Goal: Task Accomplishment & Management: Manage account settings

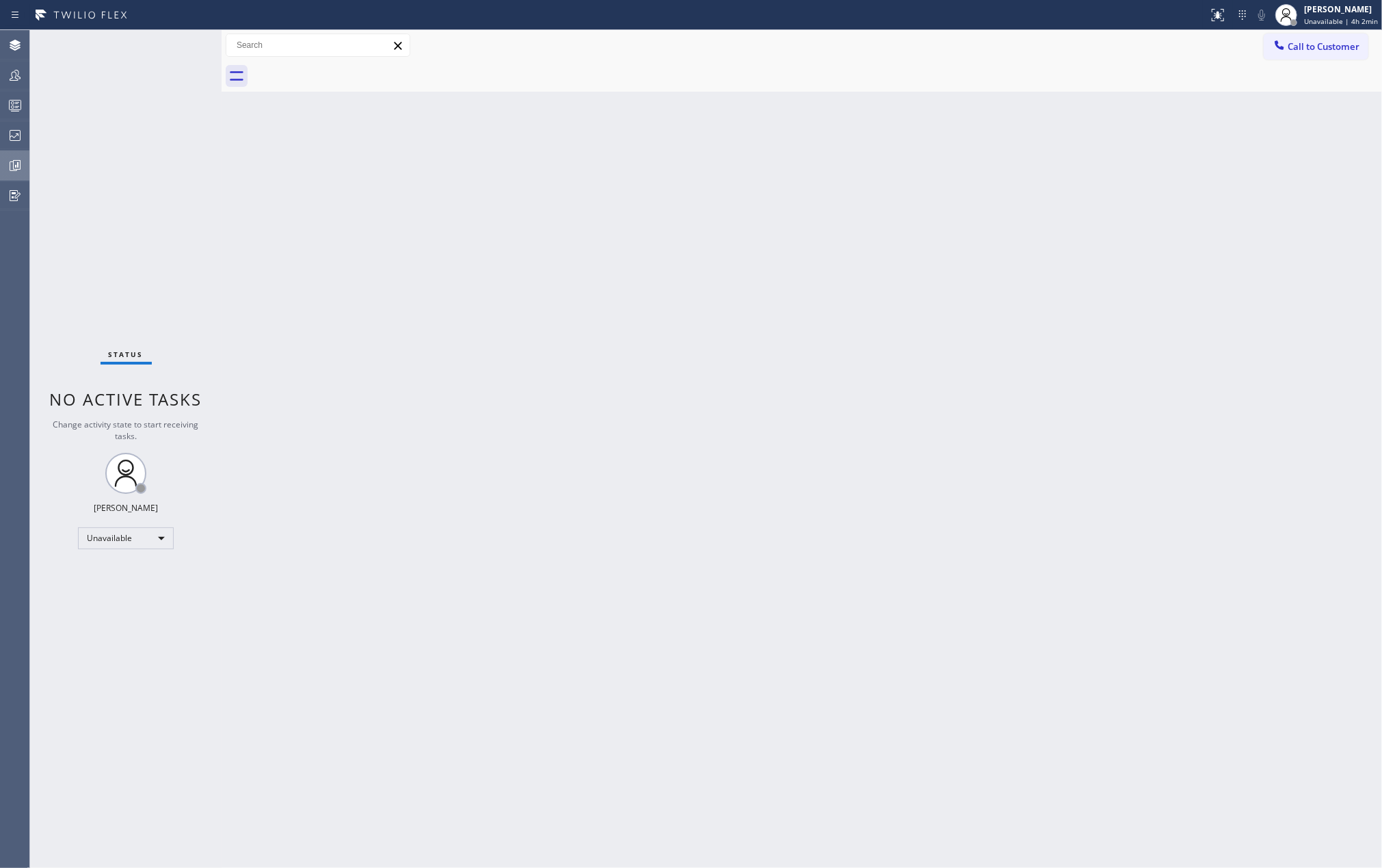
click at [12, 165] on icon at bounding box center [15, 165] width 16 height 16
click at [14, 70] on icon at bounding box center [15, 75] width 16 height 16
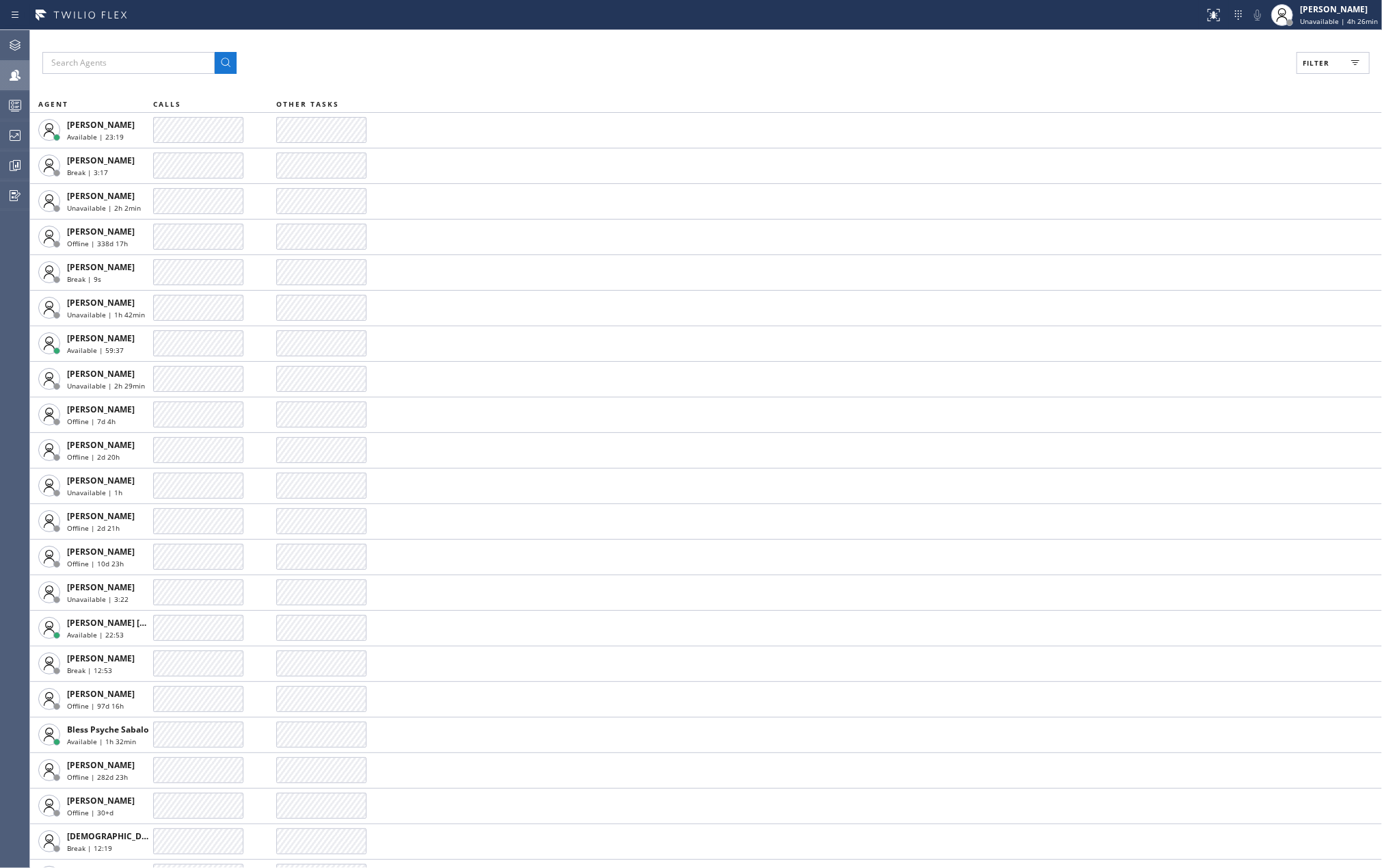
click at [1328, 58] on span "Filter" at bounding box center [1316, 63] width 27 height 9
click at [1182, 157] on input "Available" at bounding box center [1183, 161] width 16 height 16
checkbox input "true"
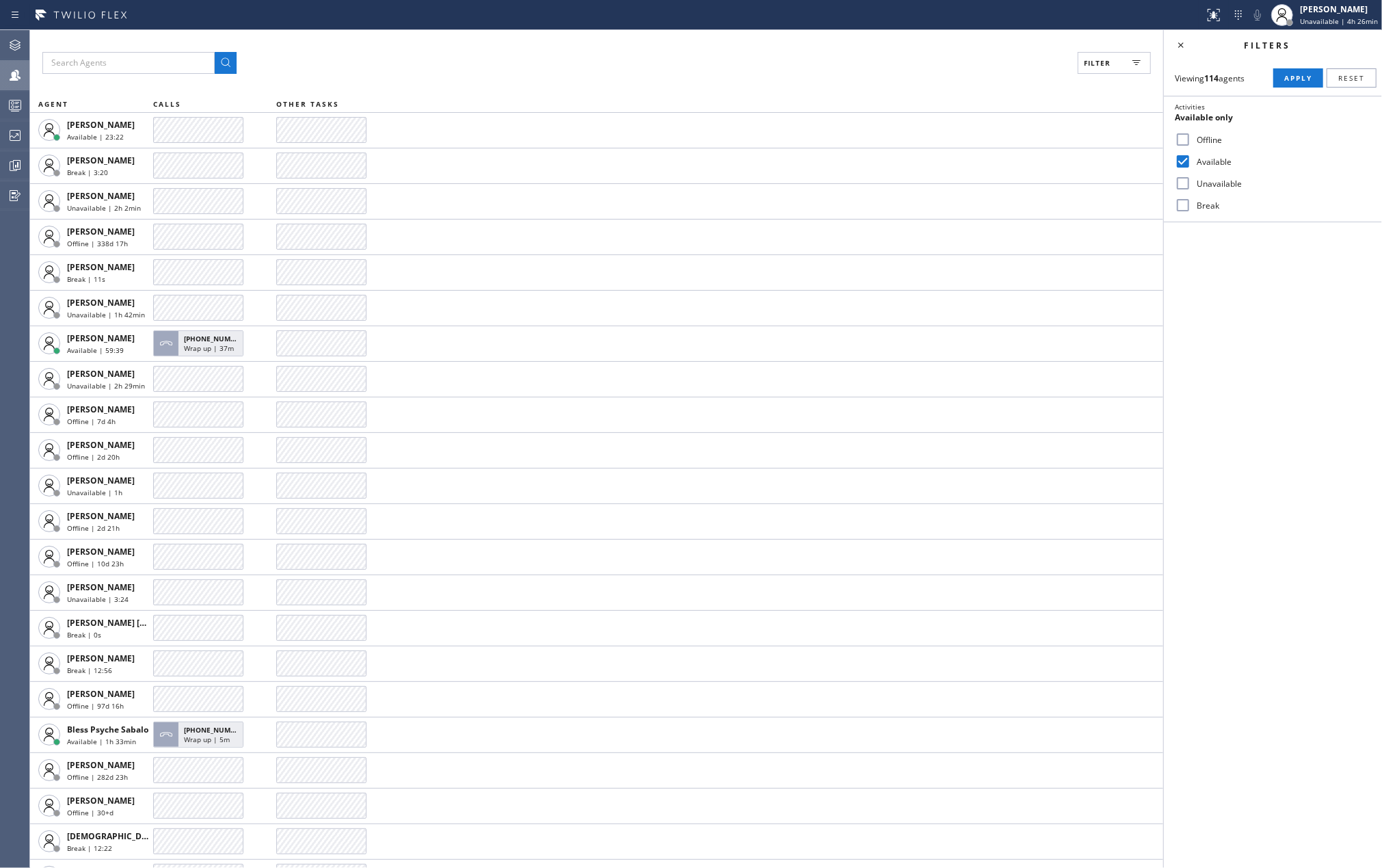
click at [1176, 204] on input "Break" at bounding box center [1183, 205] width 16 height 16
checkbox input "true"
click at [1291, 78] on span "Apply" at bounding box center [1298, 78] width 28 height 9
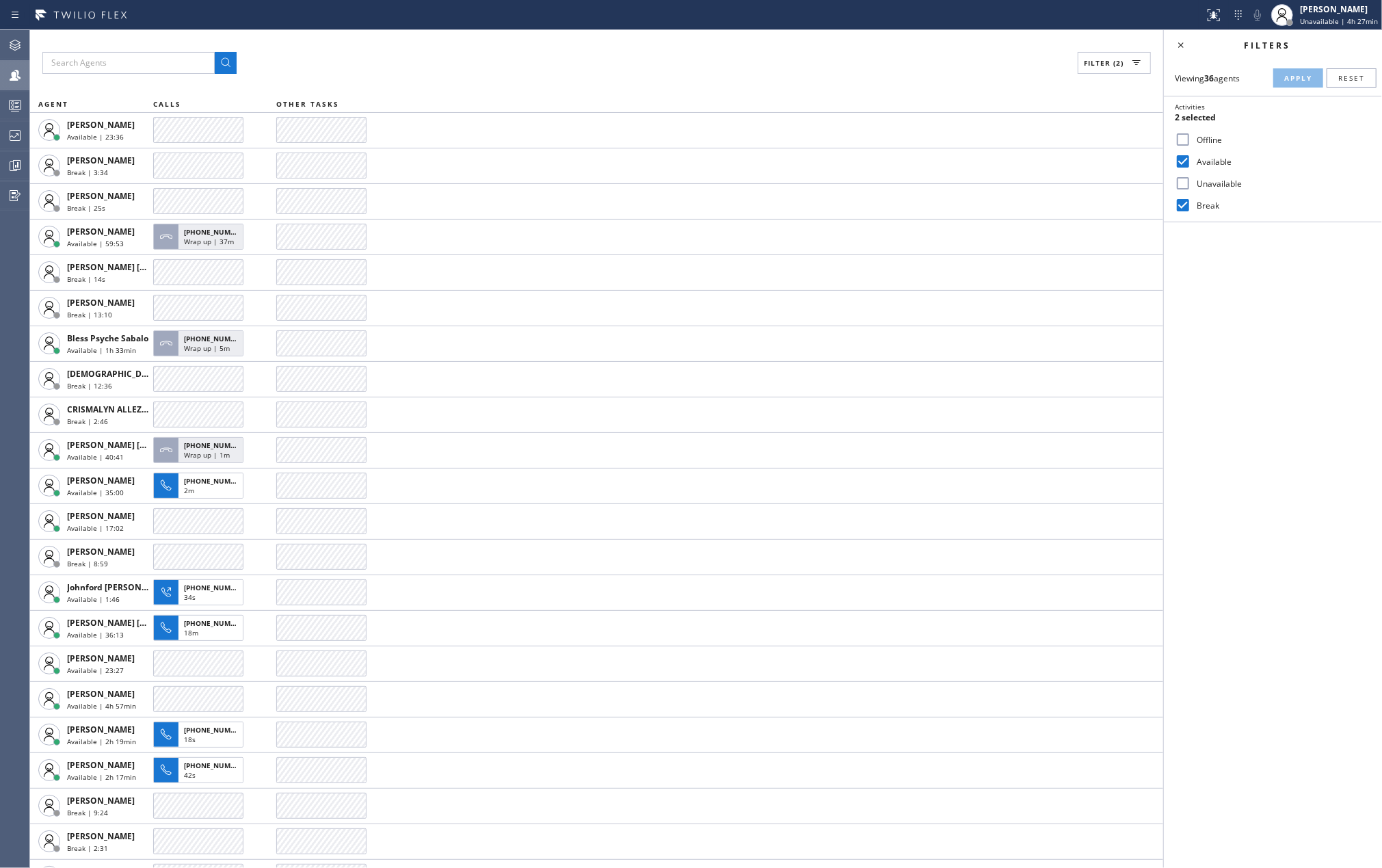
drag, startPoint x: 820, startPoint y: 58, endPoint x: 1239, endPoint y: 4, distance: 422.5
click at [825, 56] on div "Filter (2)" at bounding box center [596, 63] width 1108 height 22
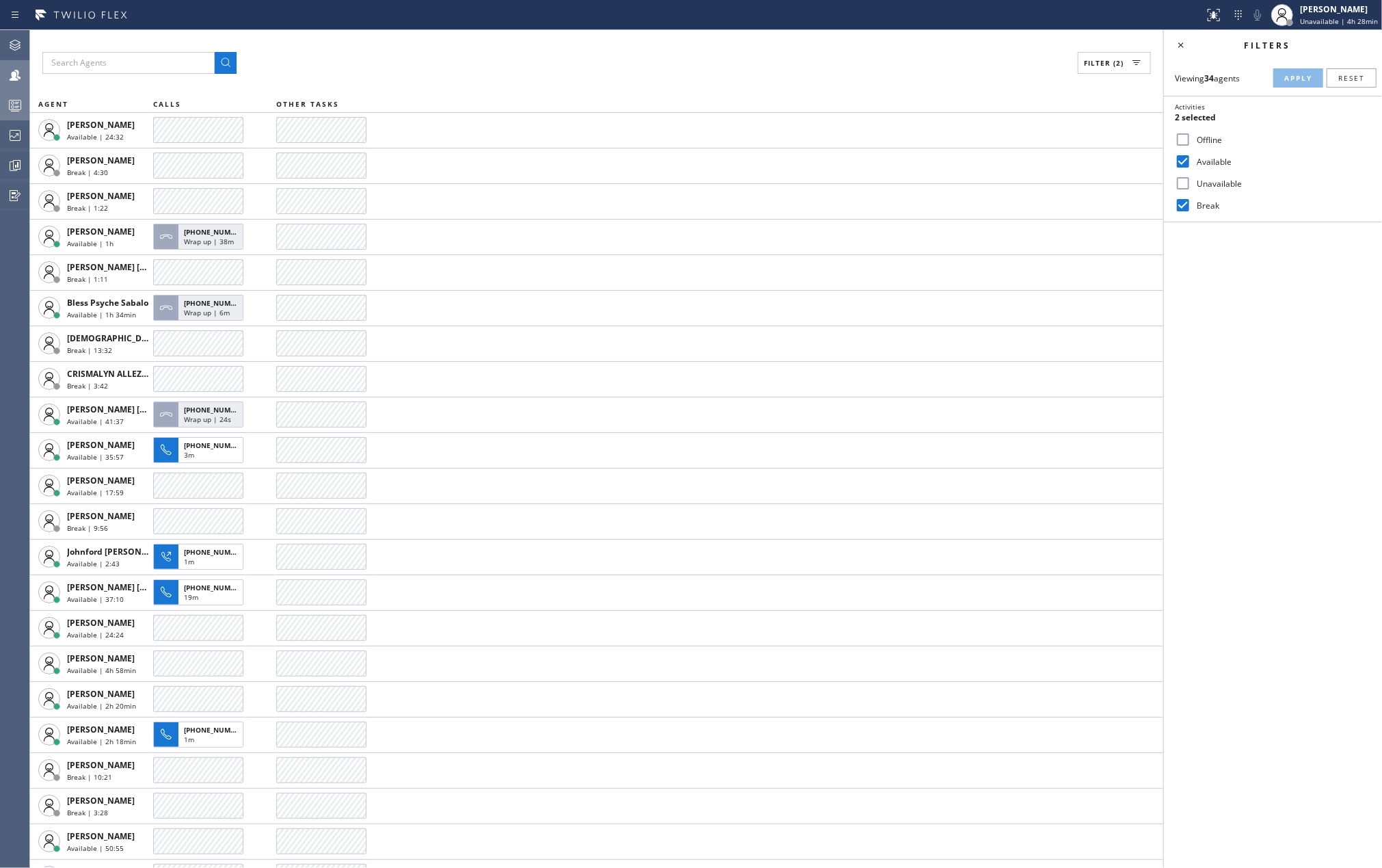
click at [5, 95] on div at bounding box center [15, 105] width 30 height 28
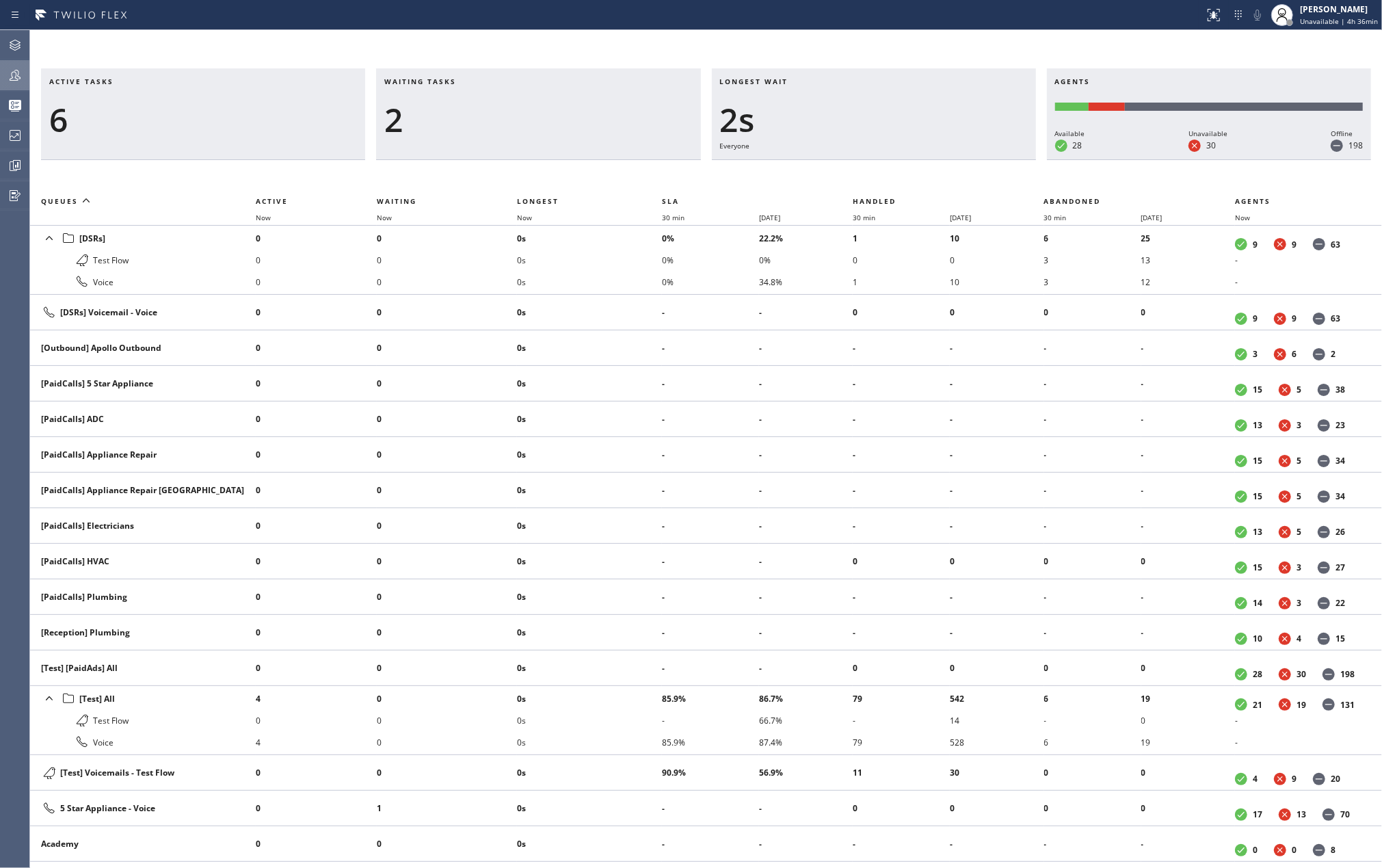
click at [12, 72] on icon at bounding box center [15, 75] width 11 height 11
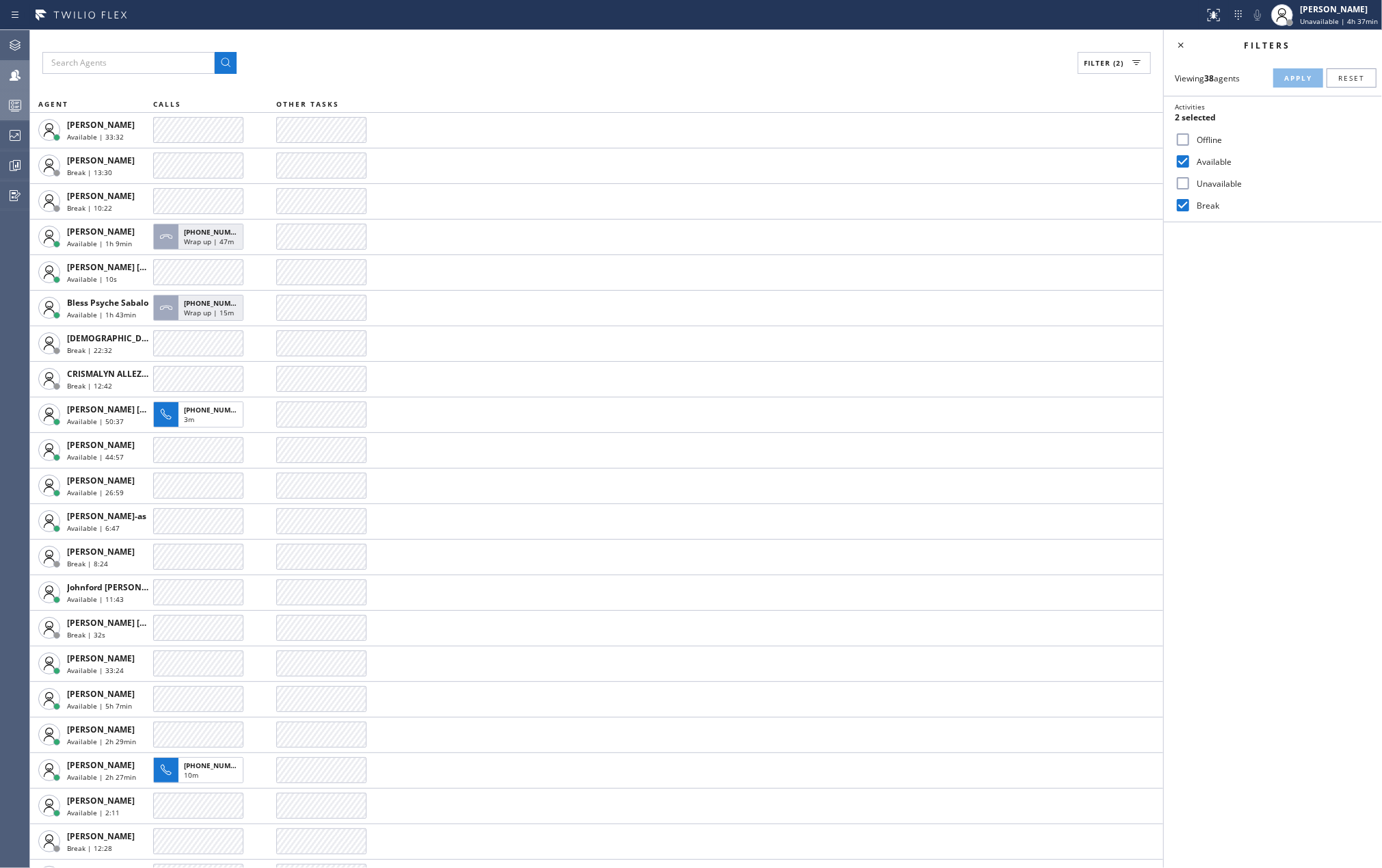
click at [3, 108] on div at bounding box center [15, 105] width 30 height 16
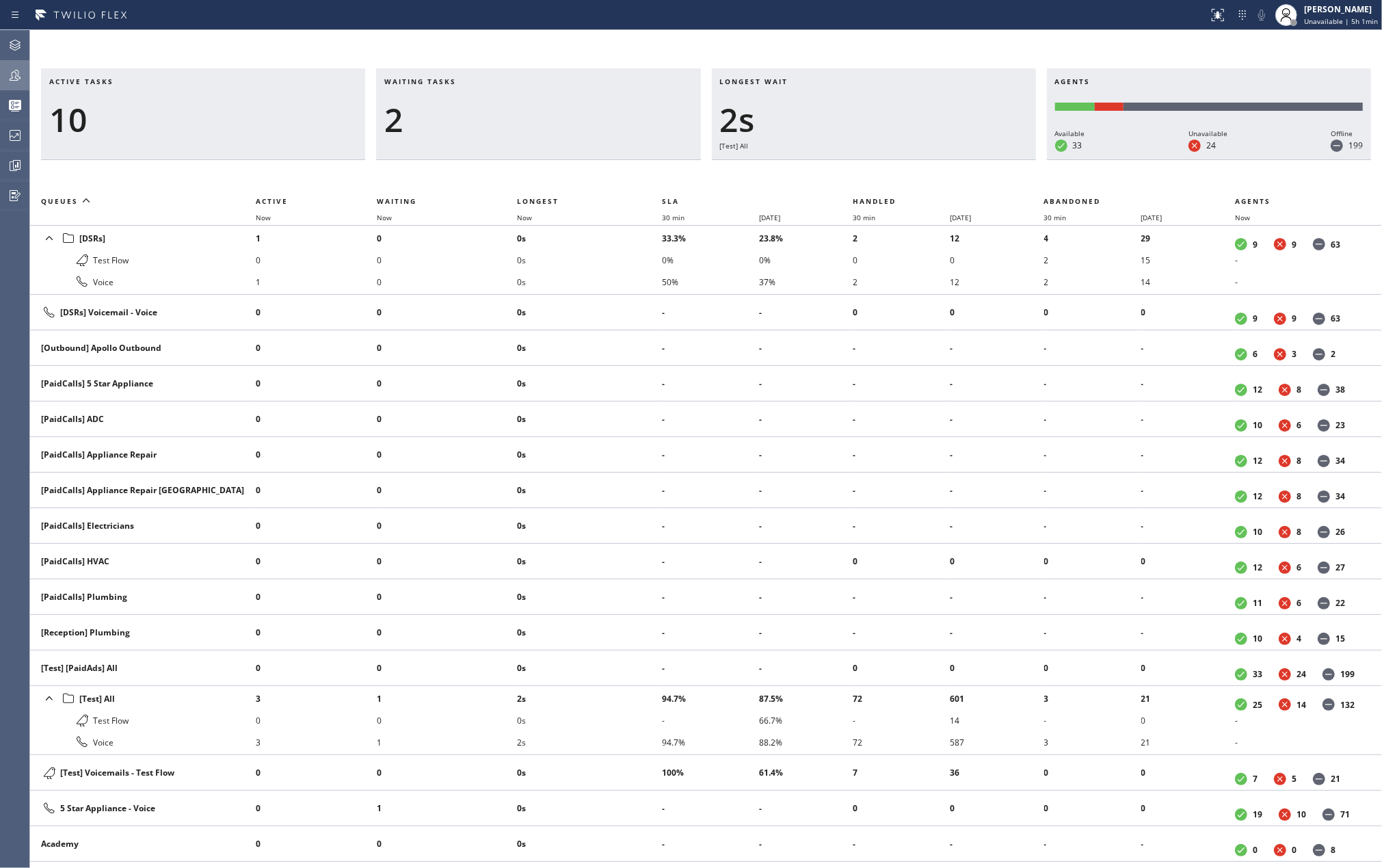
click at [7, 77] on icon at bounding box center [15, 75] width 16 height 16
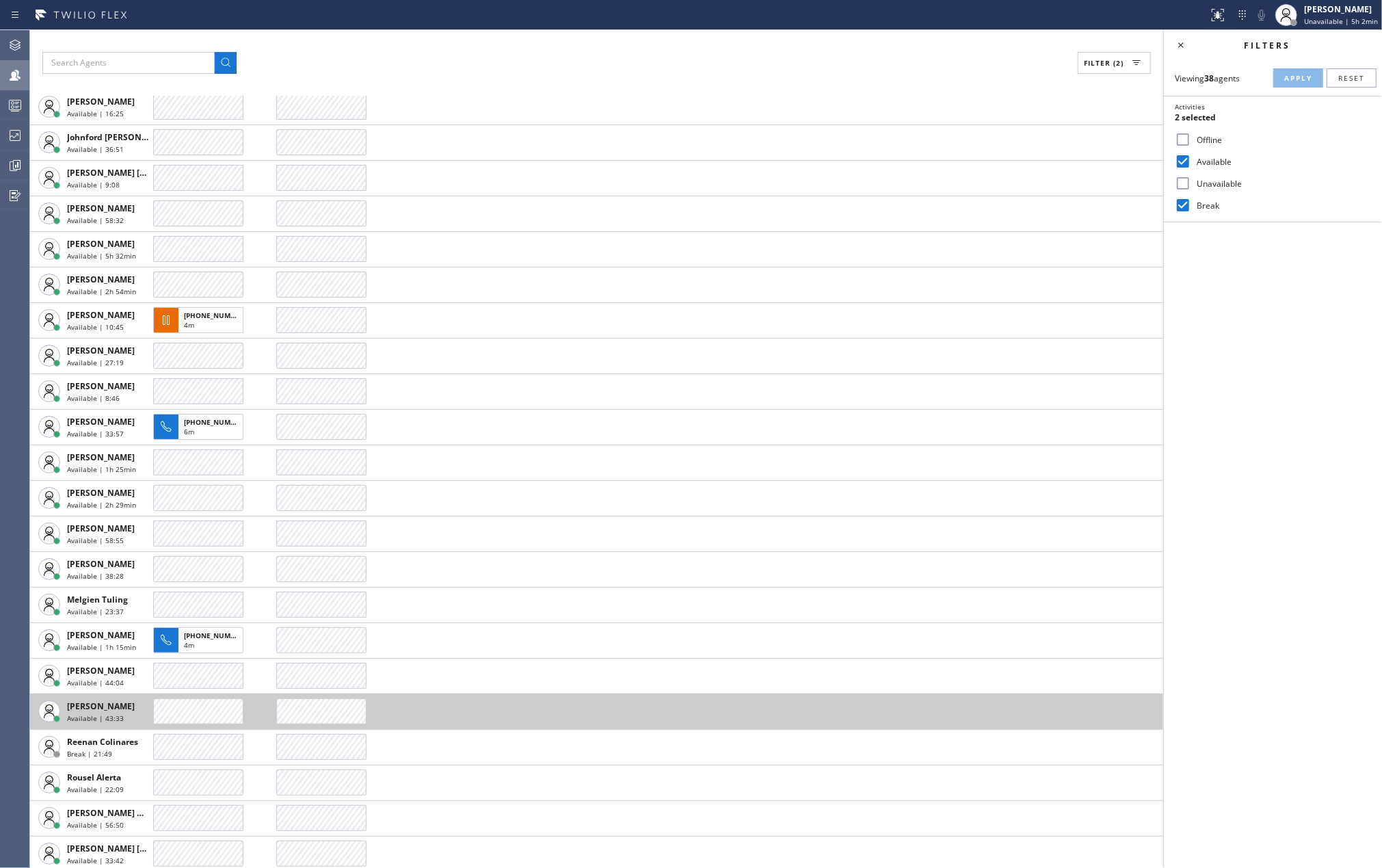
scroll to position [596, 0]
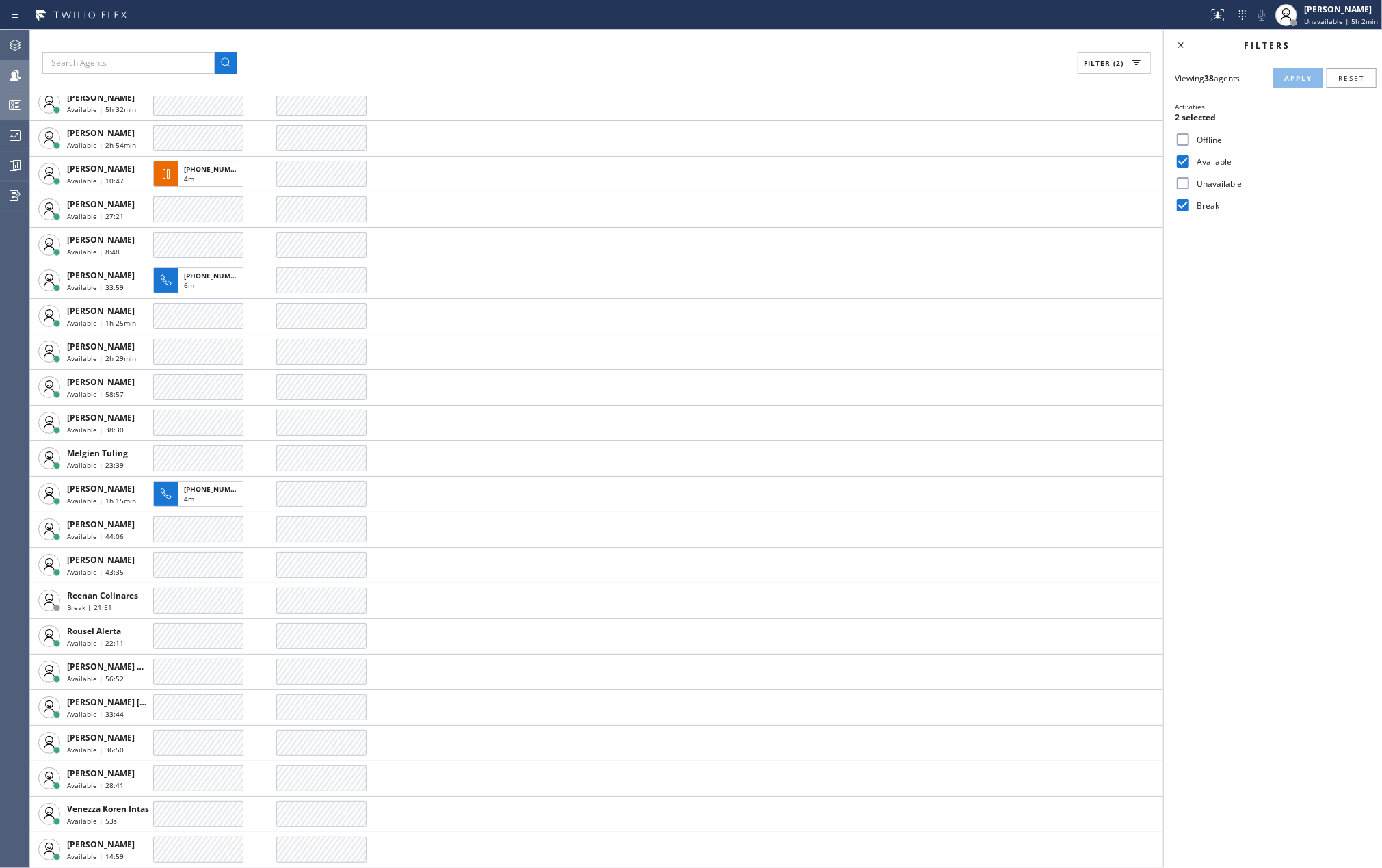
click at [14, 112] on icon at bounding box center [15, 105] width 16 height 16
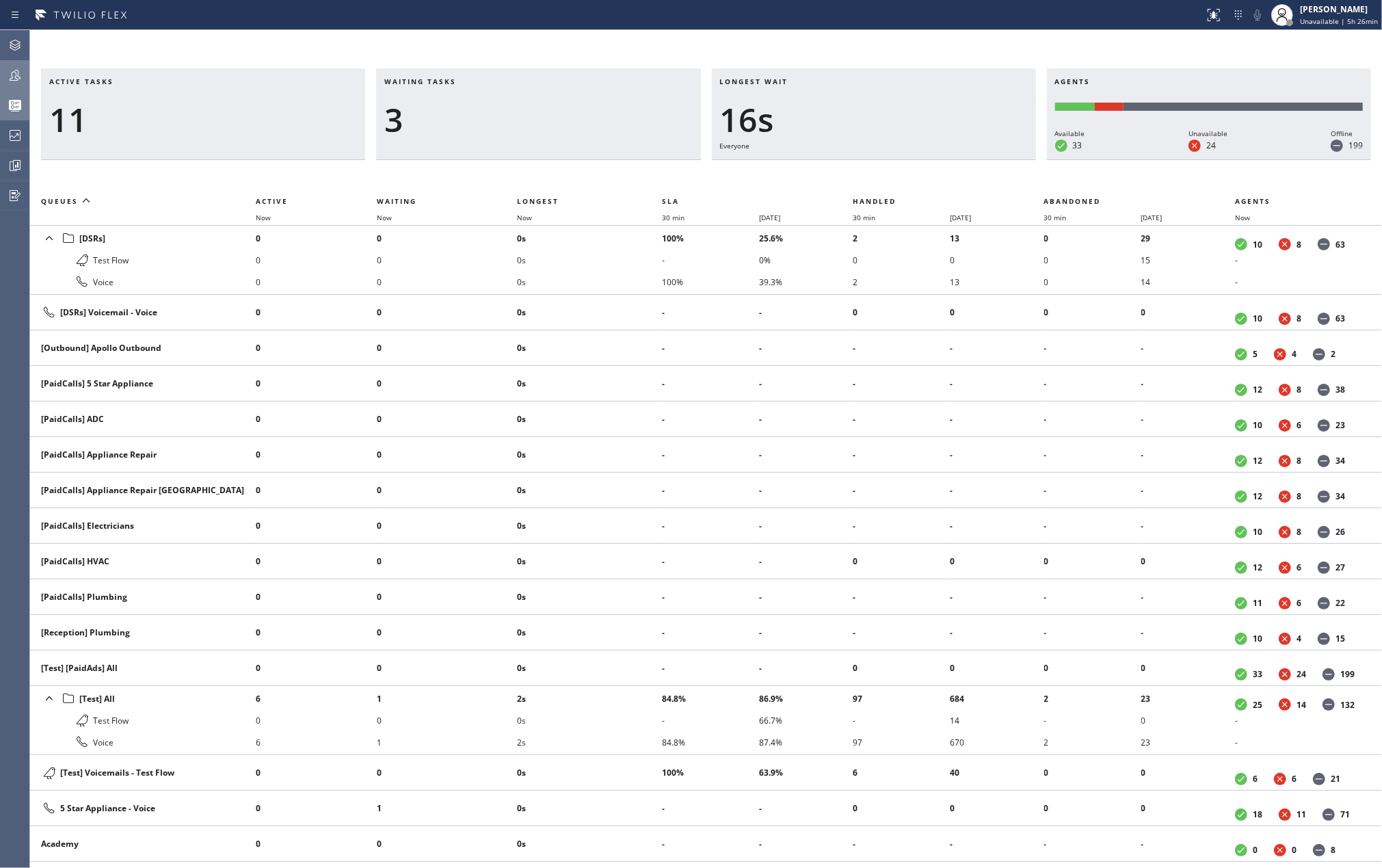
click at [728, 45] on div "Active tasks 11 Waiting tasks 3 Longest wait 16s Everyone Agents Available 33 U…" at bounding box center [706, 449] width 1352 height 837
click at [5, 162] on div at bounding box center [15, 165] width 30 height 16
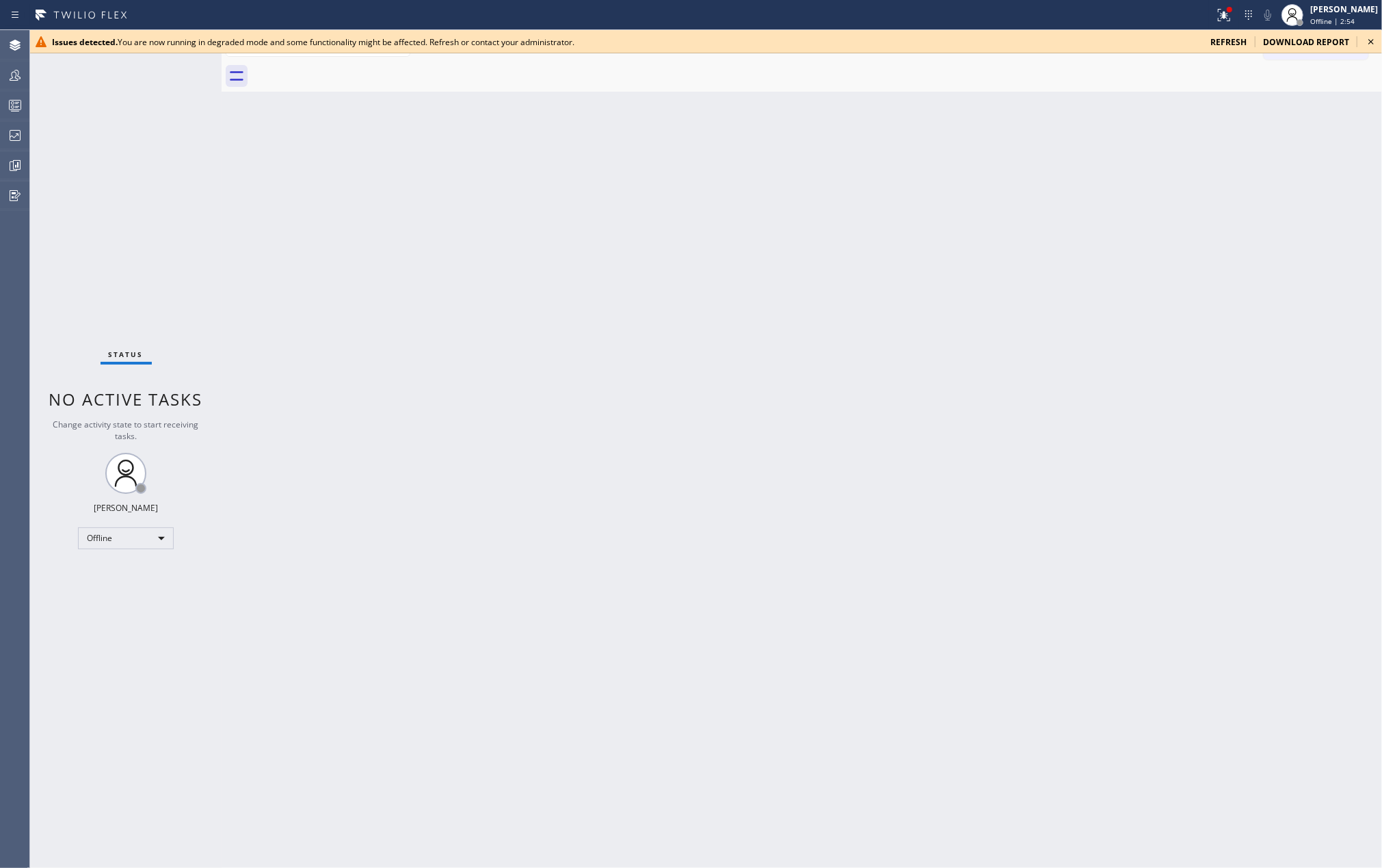
click at [668, 168] on div "Back to Dashboard Change Sender ID Customers Technicians Select a contact Outbo…" at bounding box center [802, 449] width 1160 height 837
click at [1365, 40] on icon at bounding box center [1370, 42] width 16 height 16
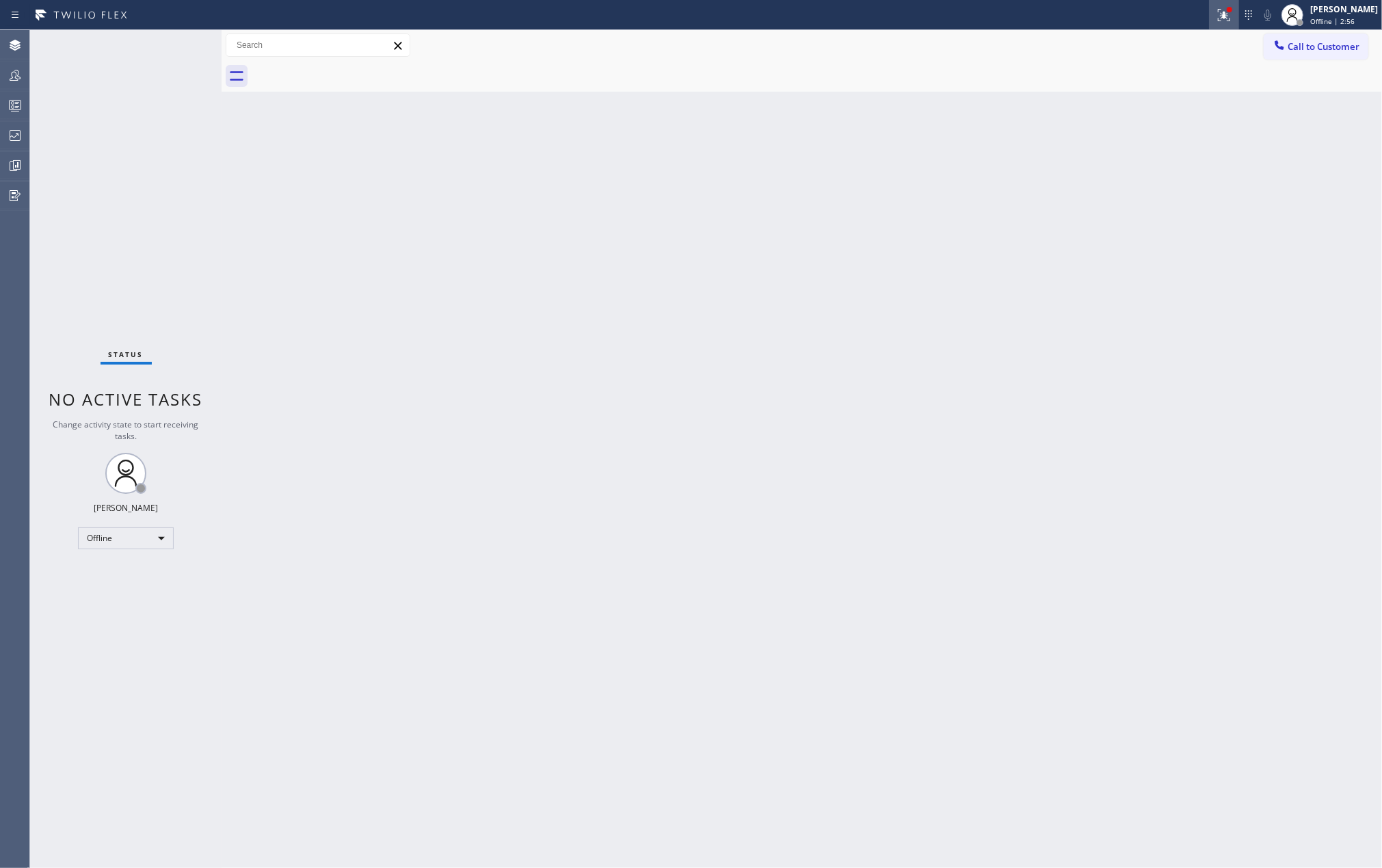
click at [1230, 14] on icon at bounding box center [1224, 15] width 12 height 12
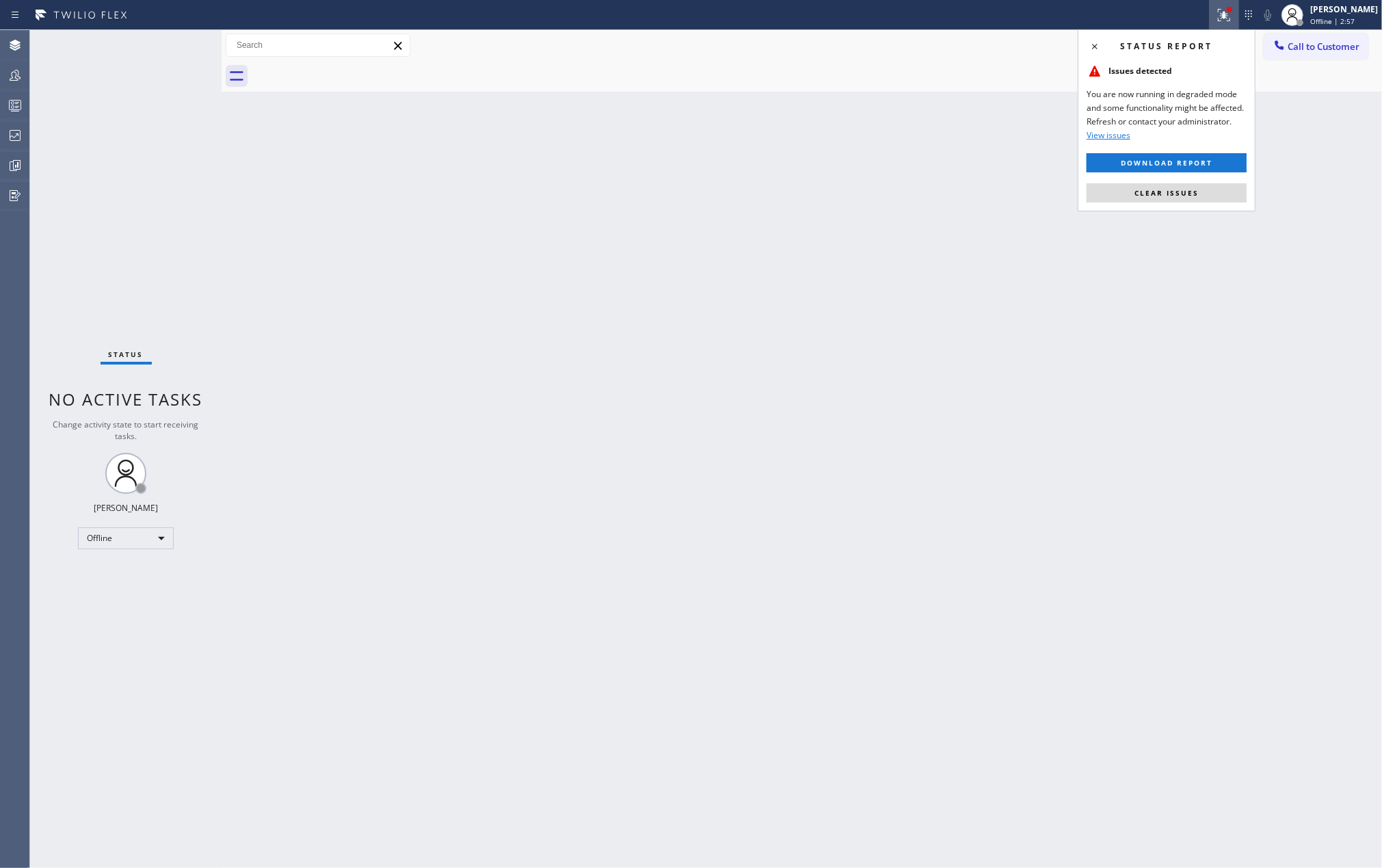
drag, startPoint x: 1190, startPoint y: 195, endPoint x: 1288, endPoint y: 72, distance: 157.3
click at [1199, 186] on button "Clear issues" at bounding box center [1167, 192] width 160 height 19
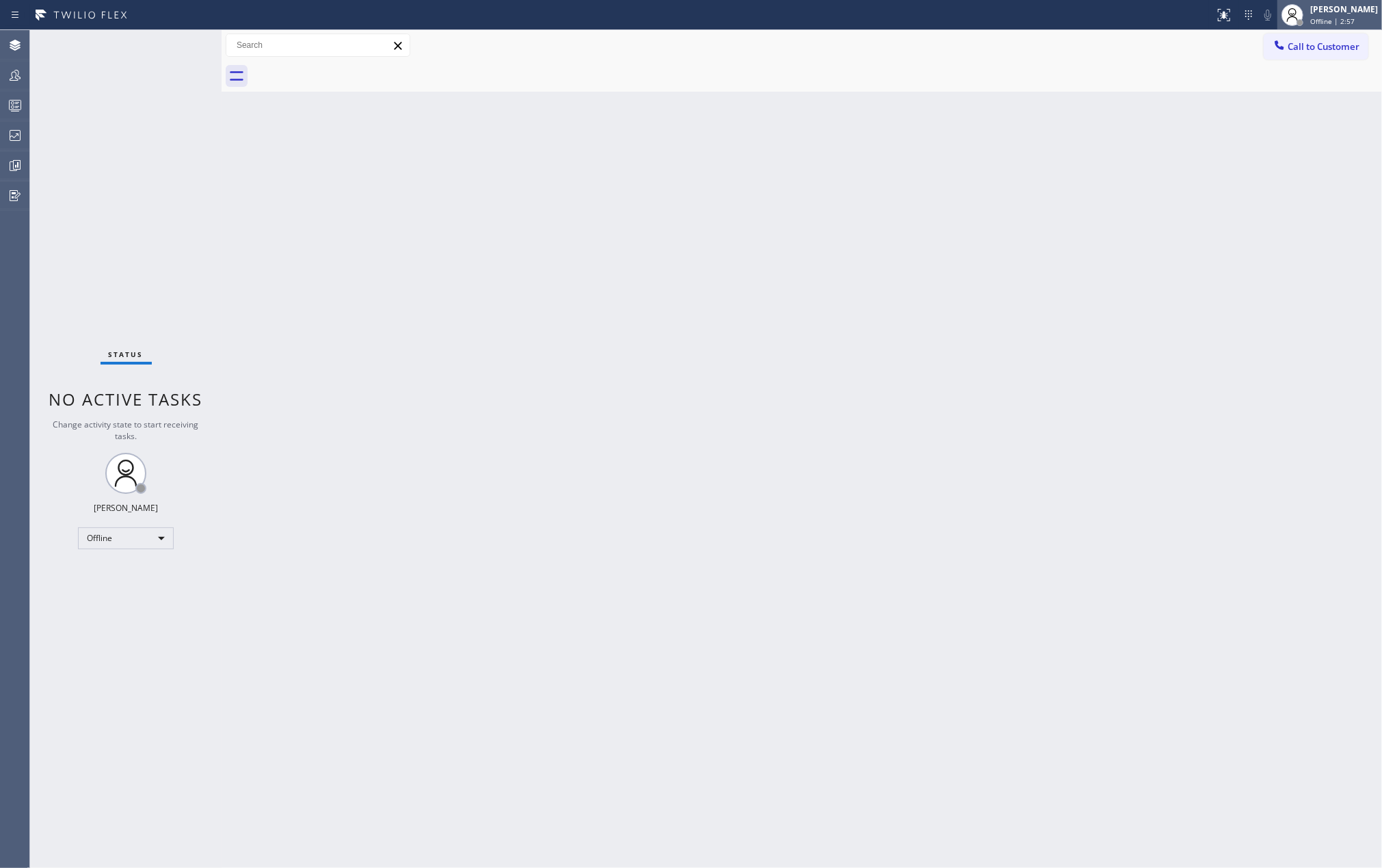
click at [1300, 16] on icon at bounding box center [1292, 15] width 16 height 16
click at [1270, 83] on button "Unavailable" at bounding box center [1314, 90] width 137 height 18
click at [608, 135] on div "Back to Dashboard Change Sender ID Customers Technicians Select a contact Outbo…" at bounding box center [802, 449] width 1160 height 837
click at [11, 105] on icon at bounding box center [15, 105] width 16 height 16
click at [19, 157] on icon at bounding box center [15, 165] width 16 height 16
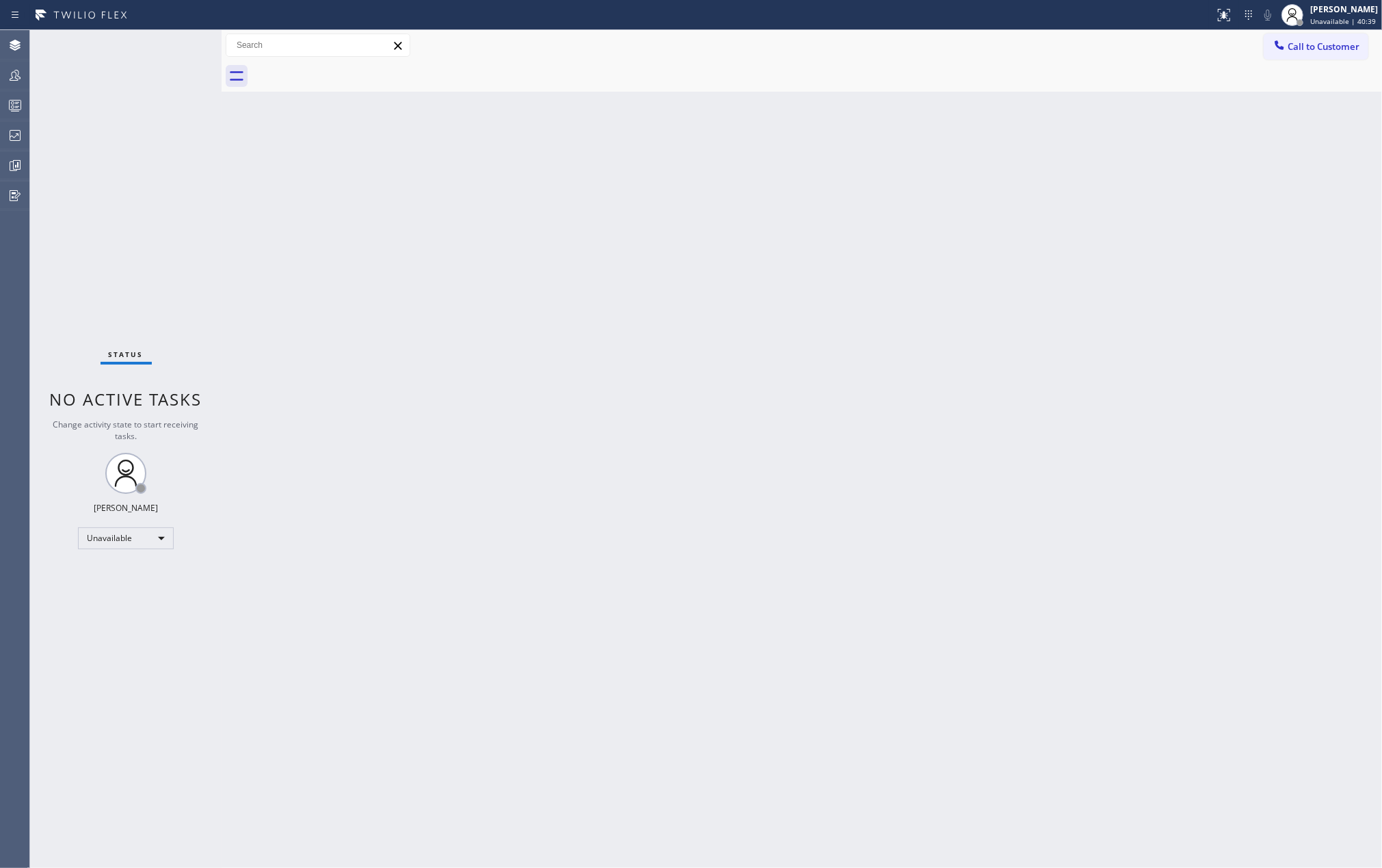
click at [233, 130] on div "Back to Dashboard Change Sender ID Customers Technicians Select a contact Outbo…" at bounding box center [802, 449] width 1160 height 837
click at [1341, 9] on div "[PERSON_NAME]" at bounding box center [1344, 8] width 68 height 12
click at [1277, 105] on button "Break" at bounding box center [1314, 108] width 137 height 18
click at [12, 72] on icon at bounding box center [15, 75] width 11 height 11
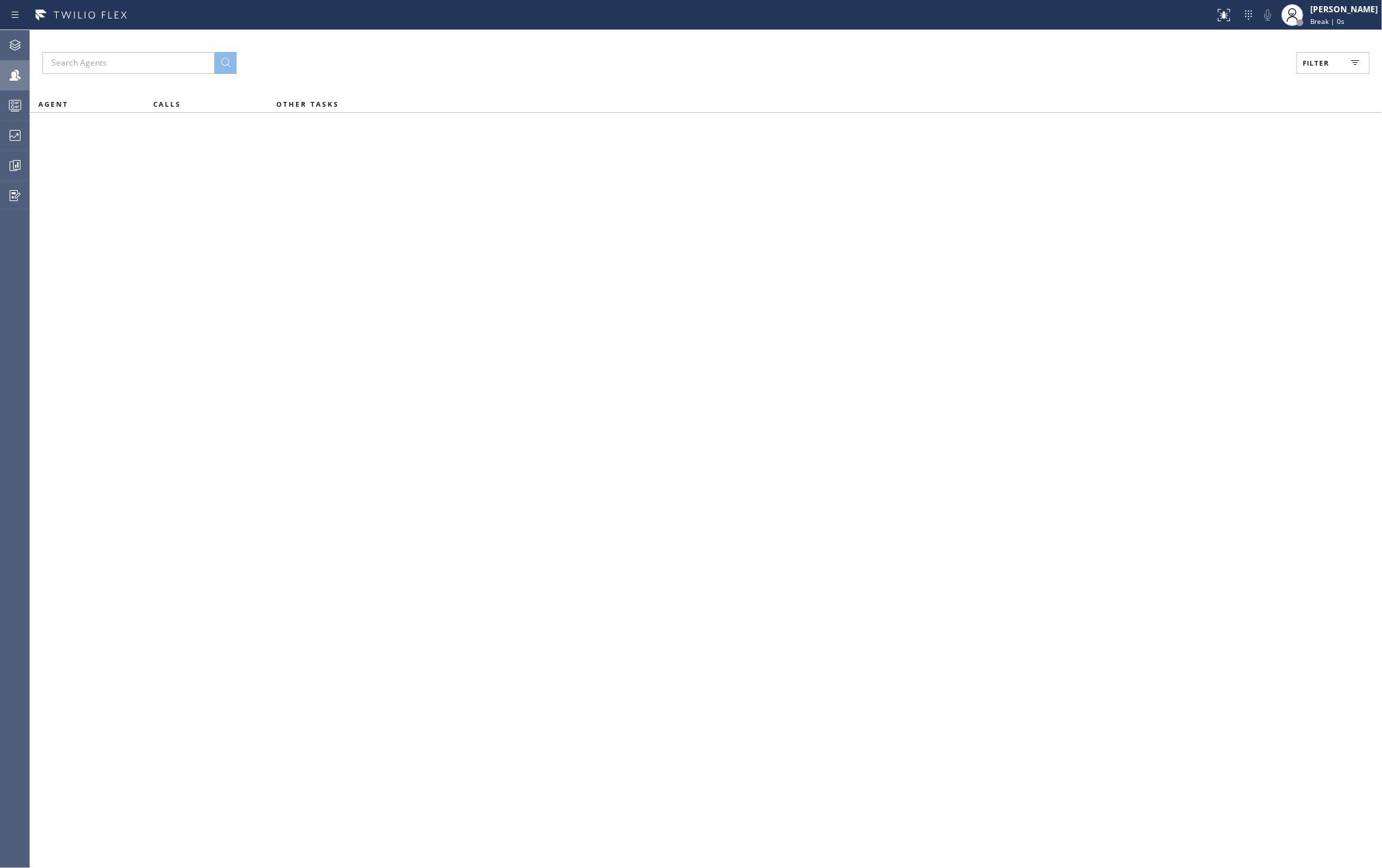
click at [1304, 66] on span "Filter" at bounding box center [1316, 63] width 27 height 9
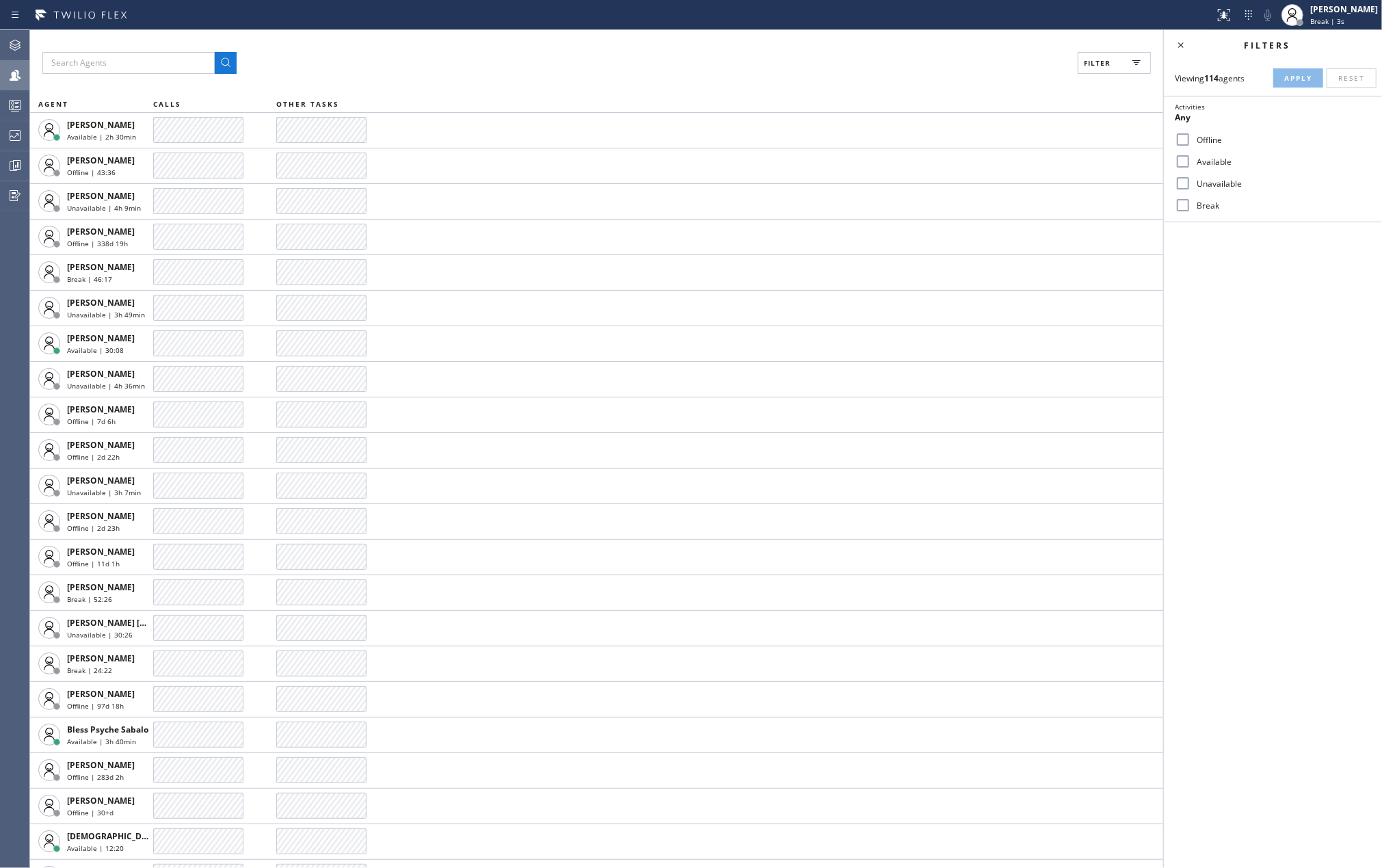
click at [1183, 155] on input "Available" at bounding box center [1183, 161] width 16 height 16
checkbox input "true"
click at [1177, 209] on input "Break" at bounding box center [1183, 205] width 16 height 16
checkbox input "true"
click at [12, 97] on icon at bounding box center [15, 105] width 16 height 16
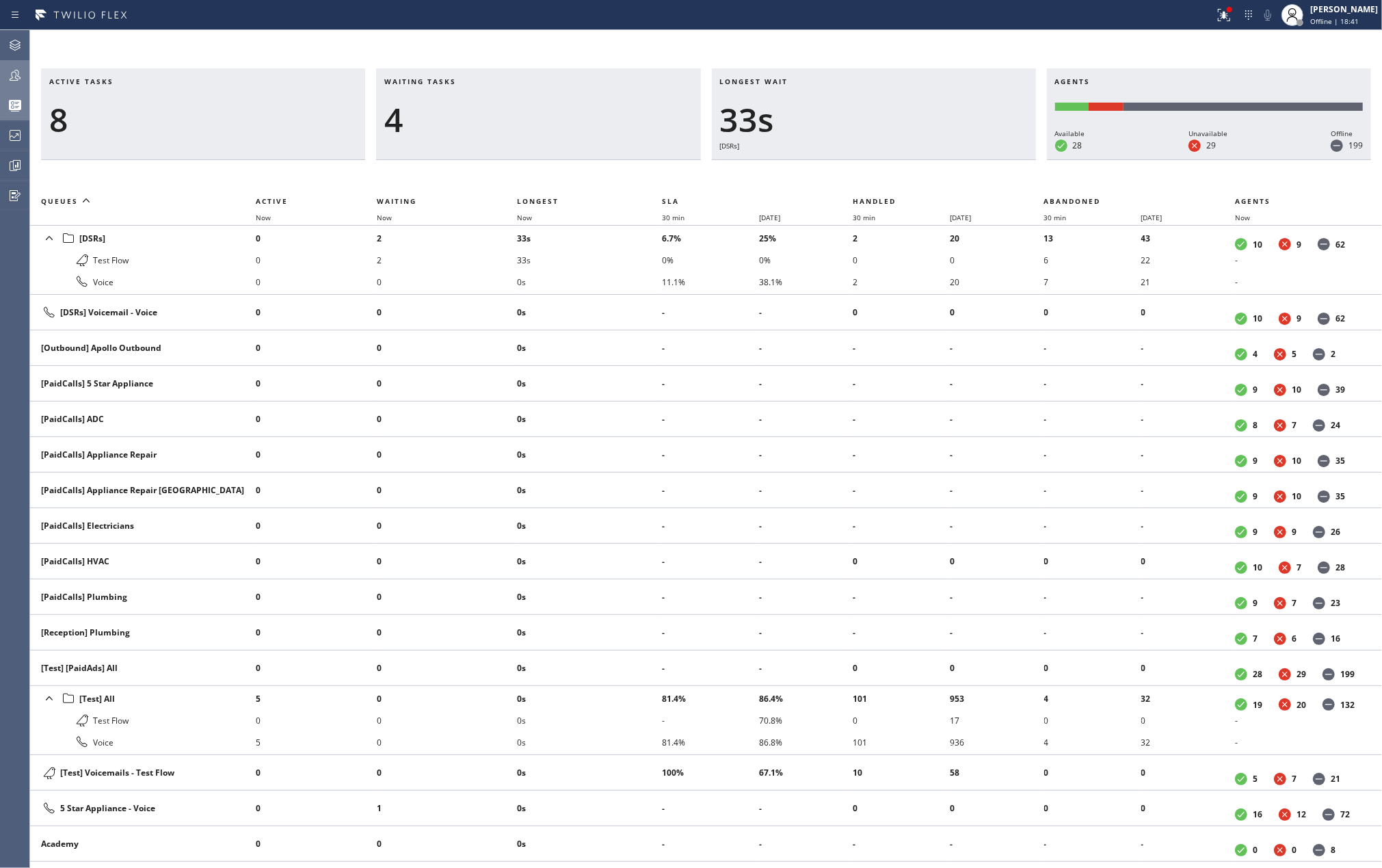
click at [529, 209] on th "Now" at bounding box center [589, 217] width 145 height 16
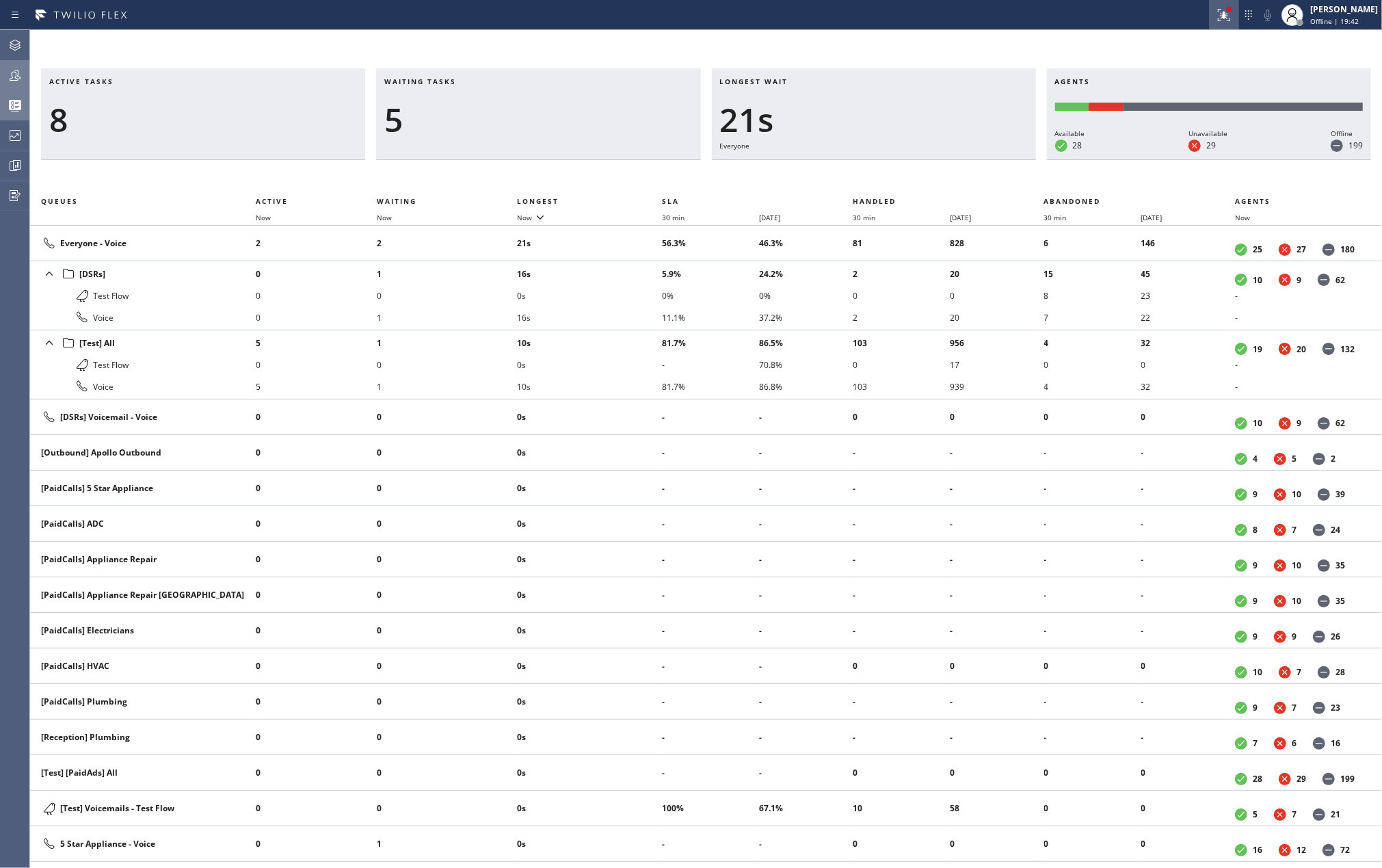
click at [1230, 12] on div at bounding box center [1223, 15] width 30 height 16
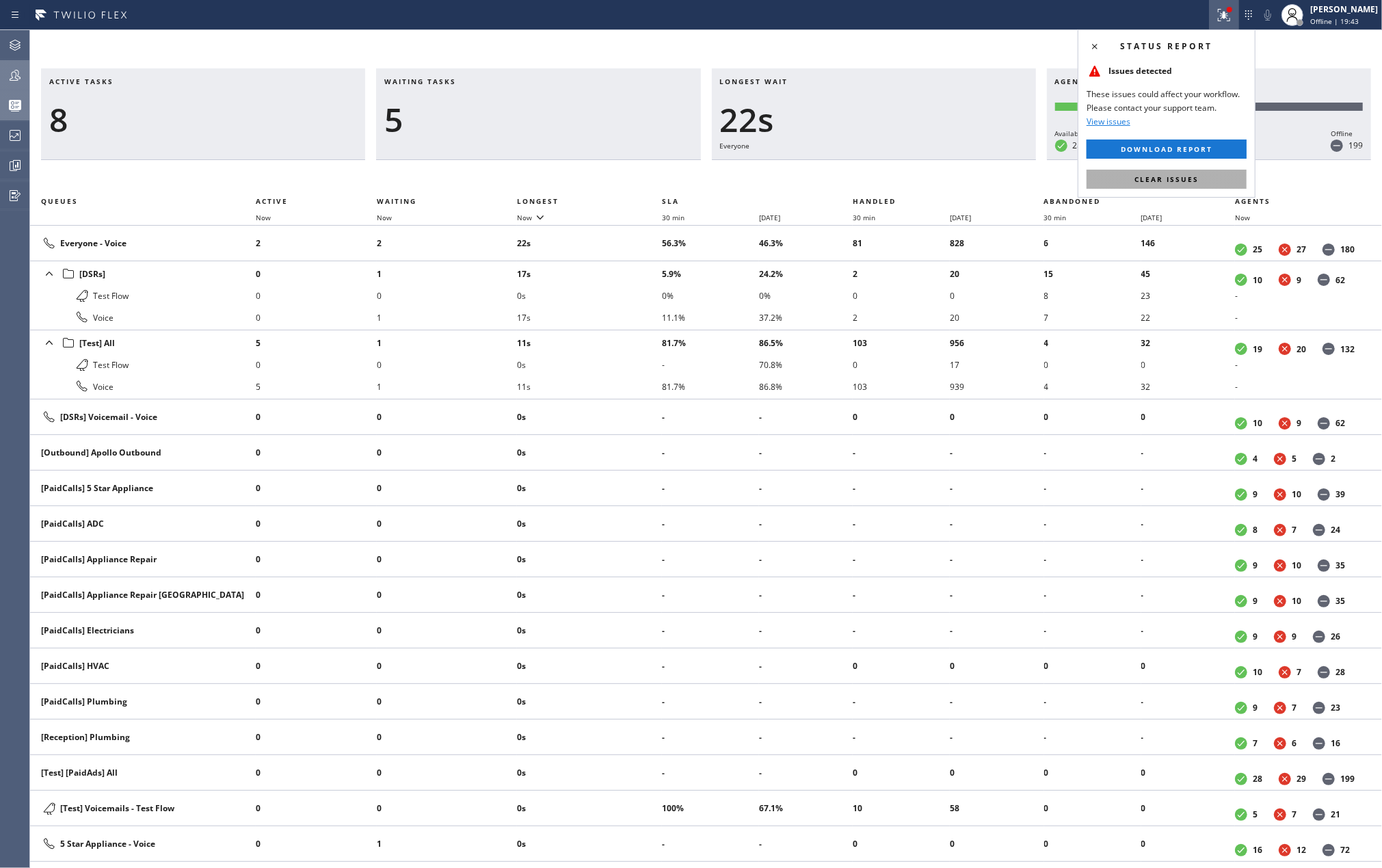
click at [1176, 175] on span "Clear issues" at bounding box center [1167, 179] width 65 height 9
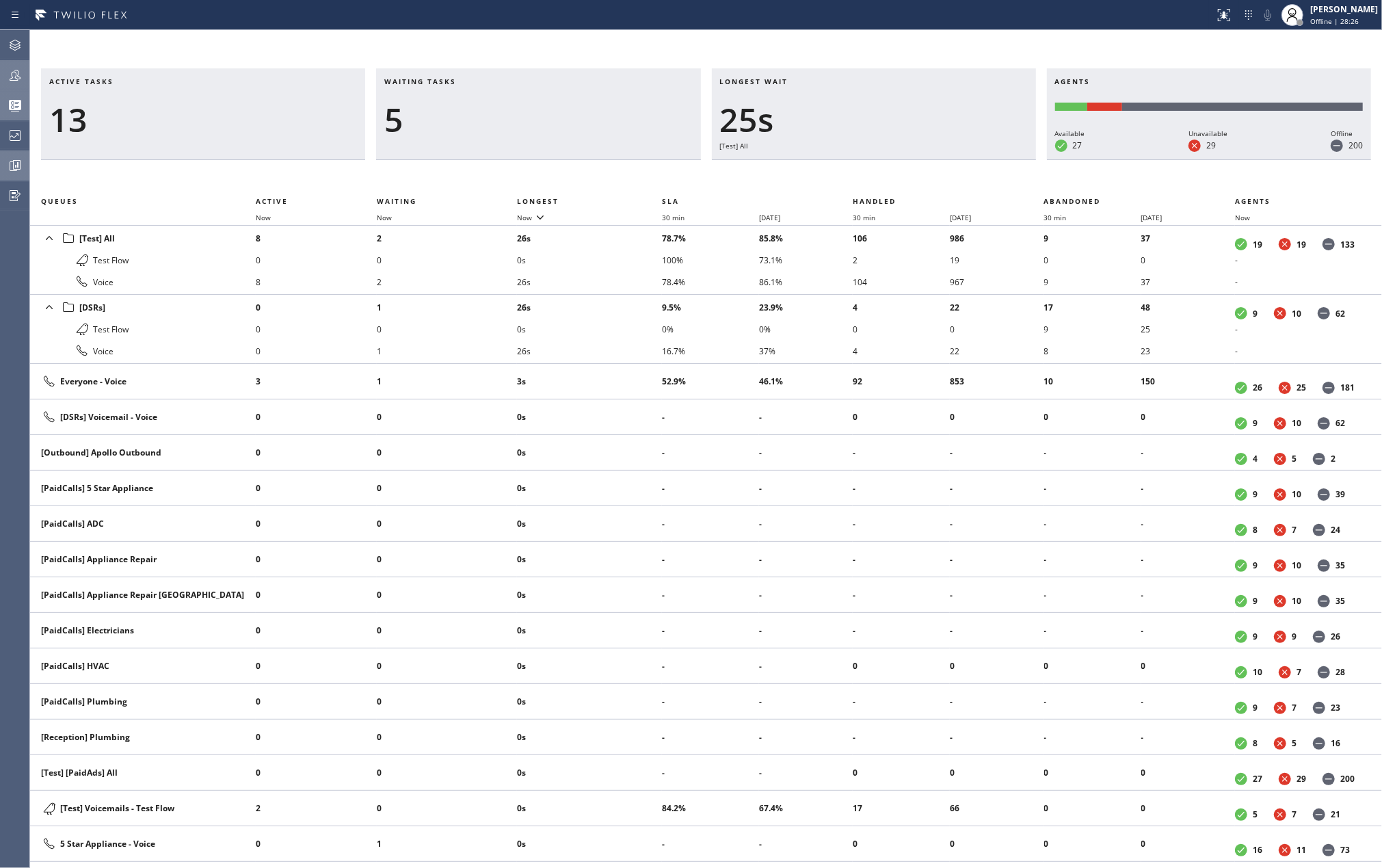
click at [20, 162] on icon at bounding box center [17, 165] width 8 height 9
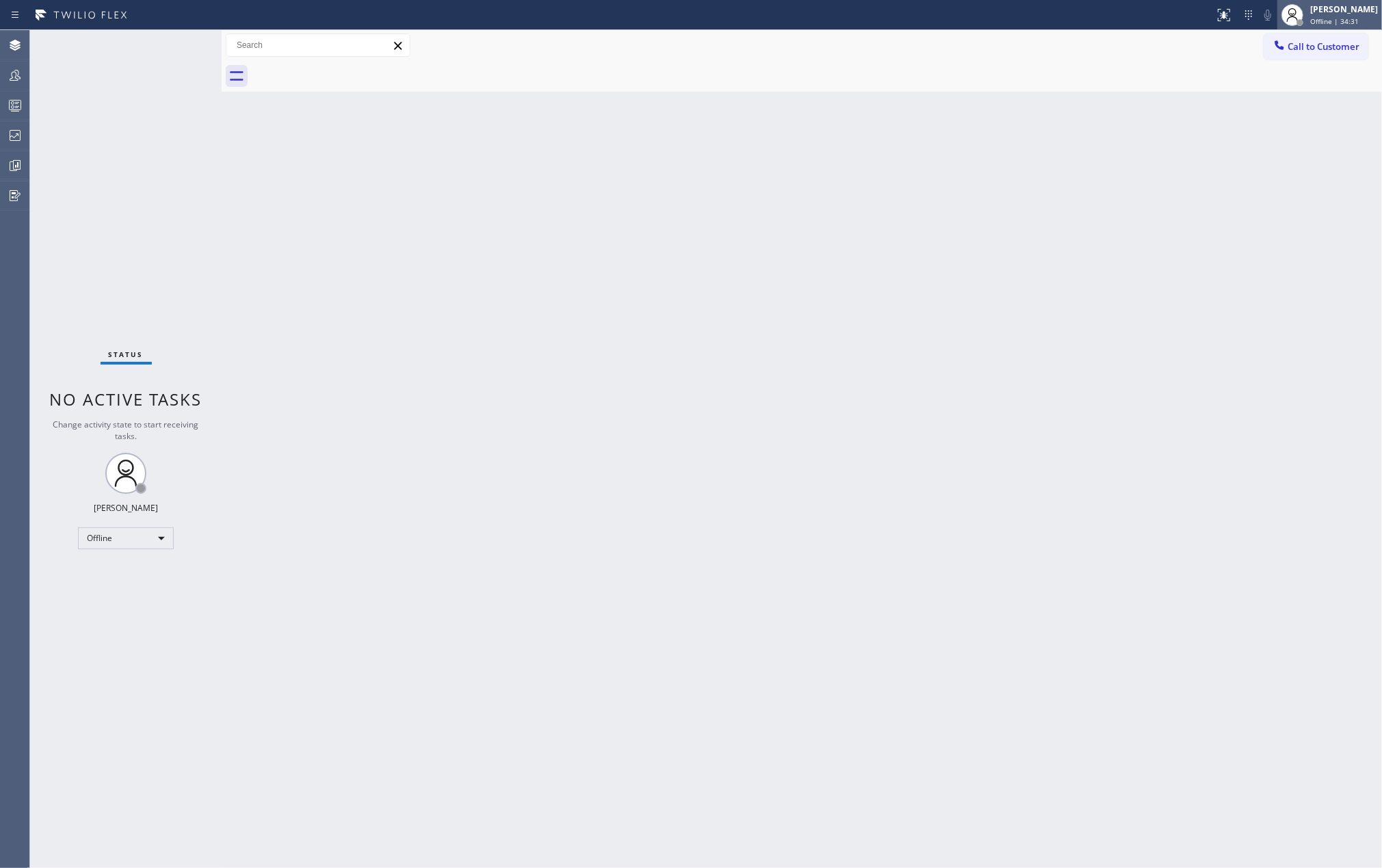
click at [1352, 15] on div "[PERSON_NAME]" at bounding box center [1344, 8] width 68 height 12
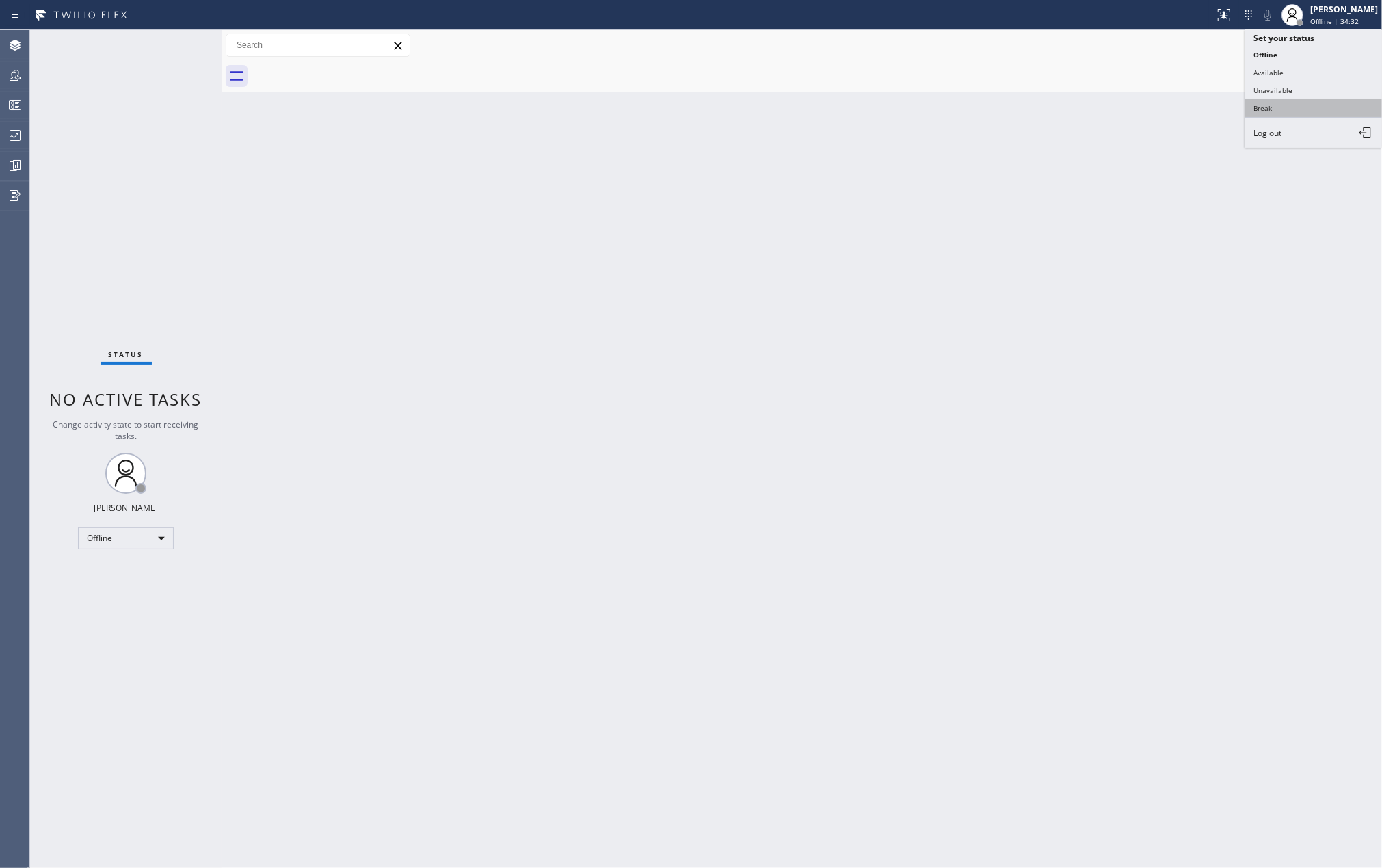
click at [1274, 102] on button "Break" at bounding box center [1314, 108] width 137 height 18
click at [9, 72] on icon at bounding box center [15, 75] width 16 height 16
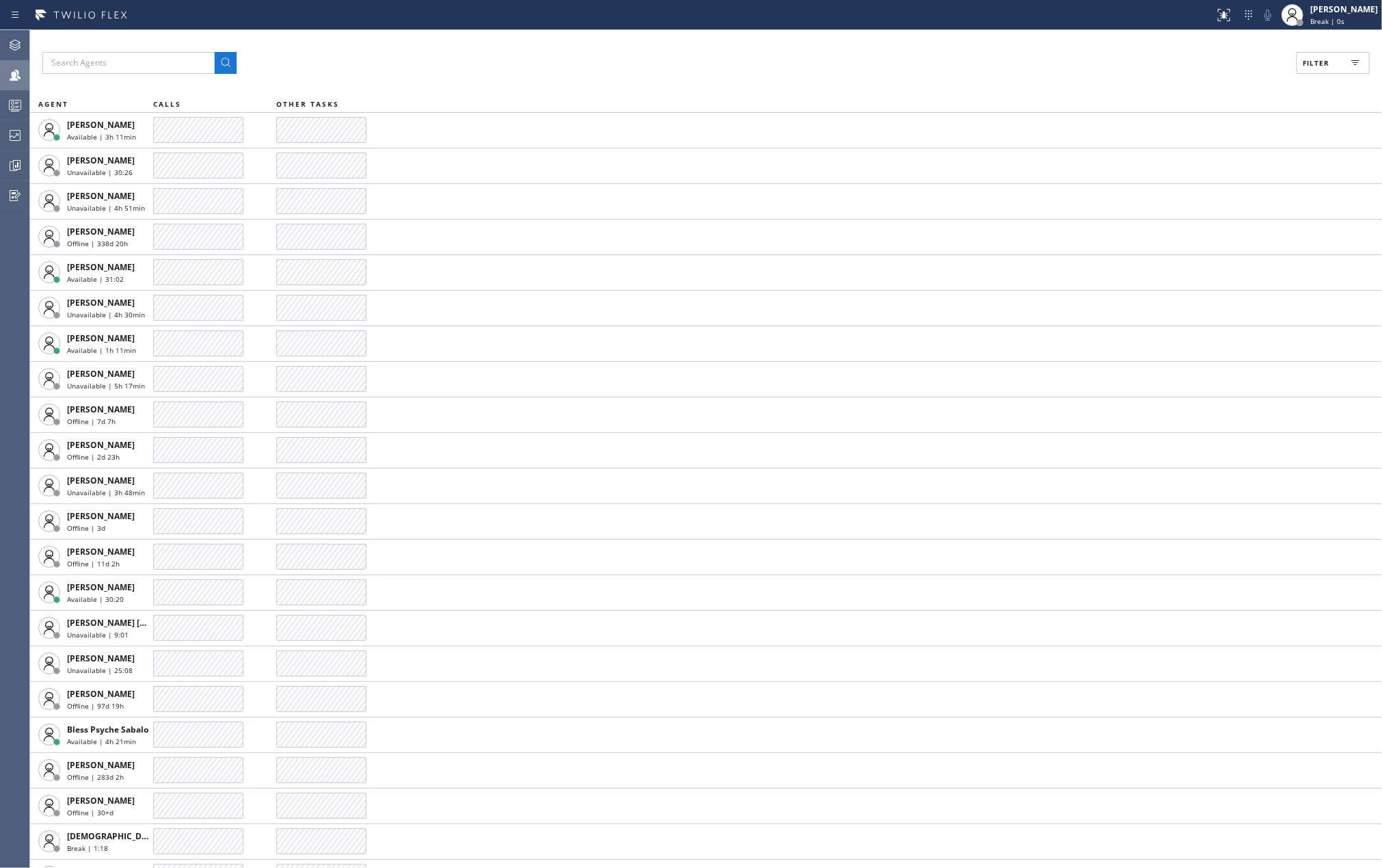
click at [1305, 55] on button "Filter" at bounding box center [1333, 63] width 73 height 22
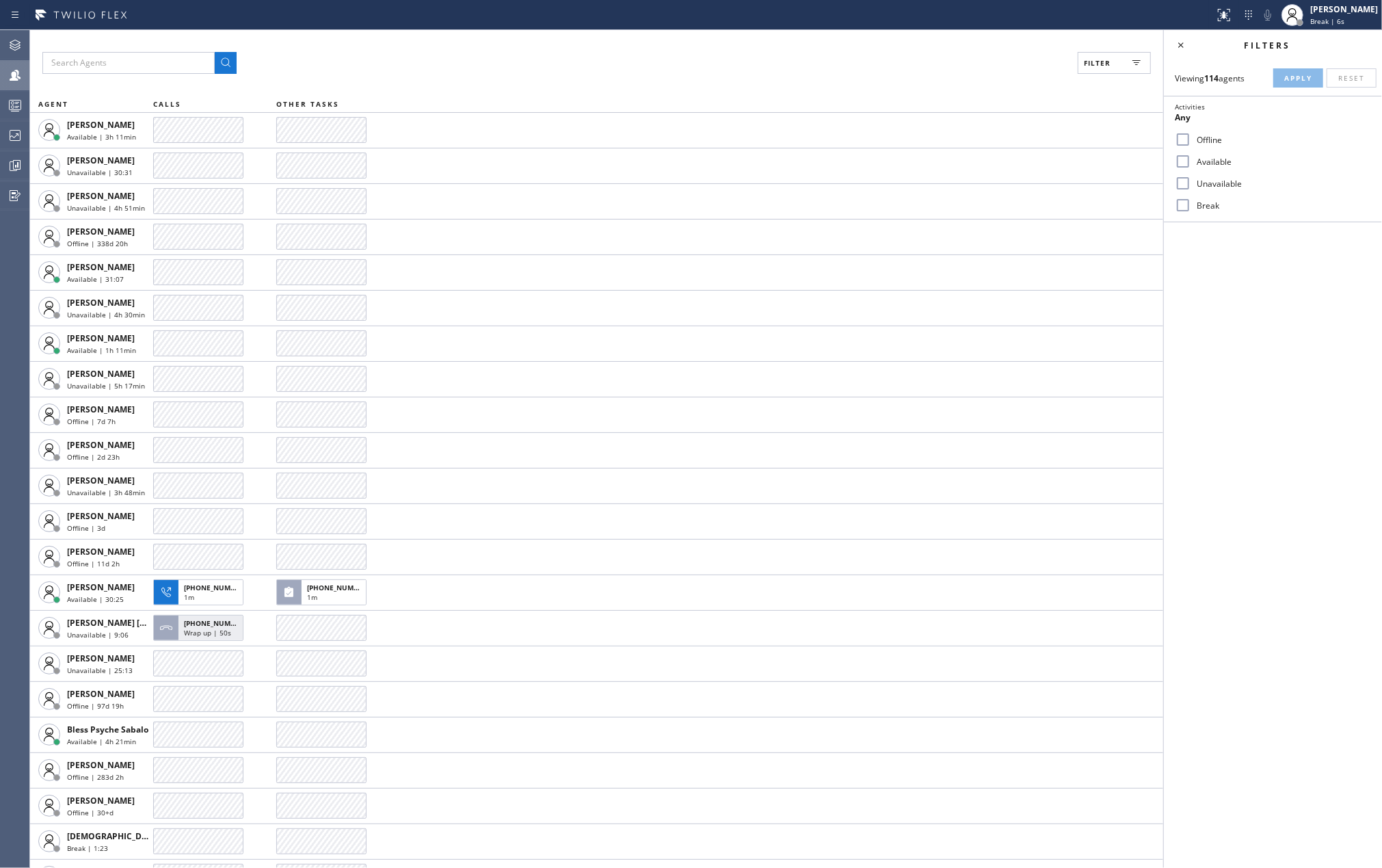
click at [1190, 162] on input "Available" at bounding box center [1183, 161] width 16 height 16
checkbox input "true"
click at [1183, 208] on input "Break" at bounding box center [1183, 205] width 16 height 16
checkbox input "true"
click at [1284, 79] on span "Apply" at bounding box center [1298, 78] width 28 height 9
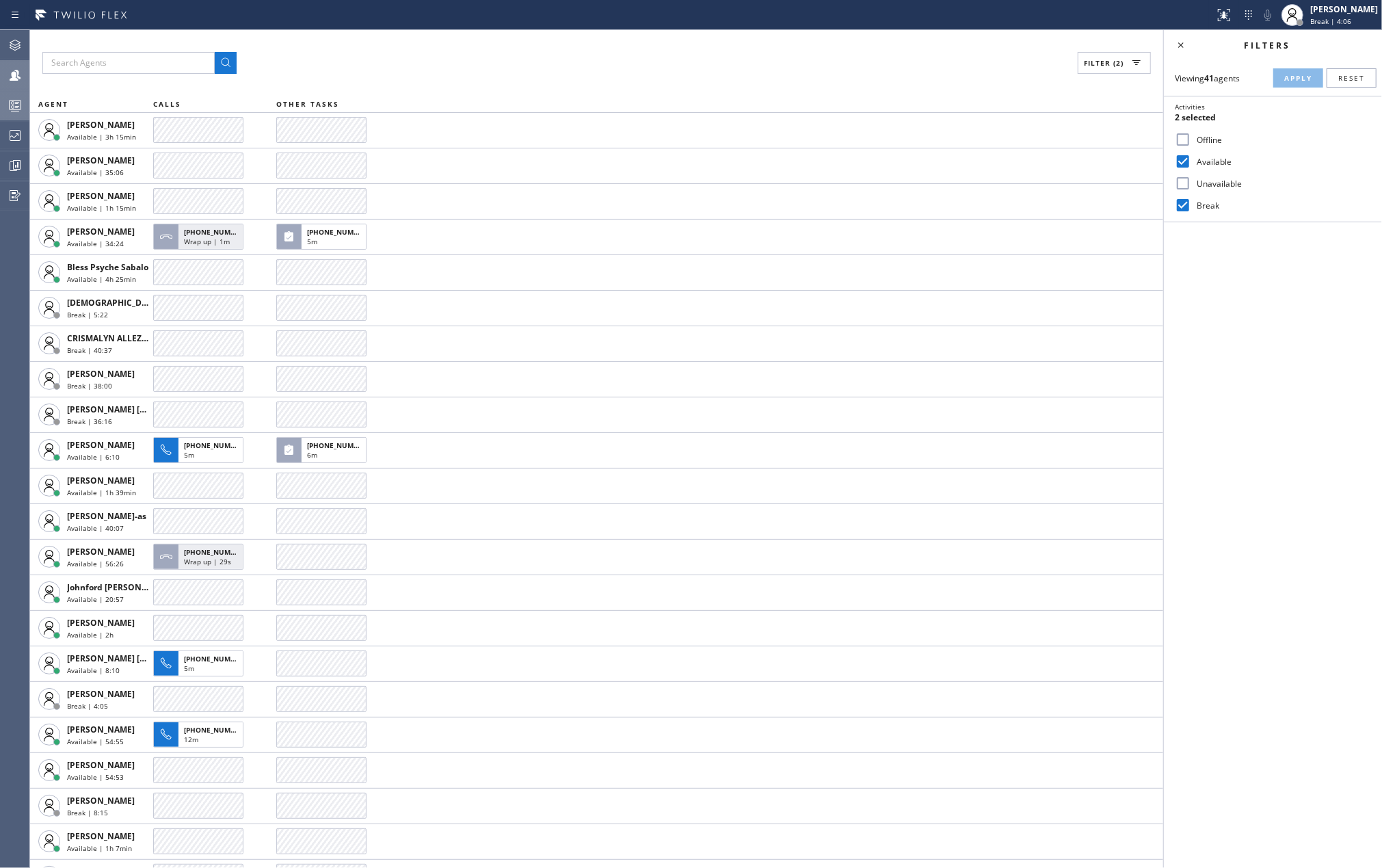
click at [8, 102] on icon at bounding box center [15, 105] width 16 height 16
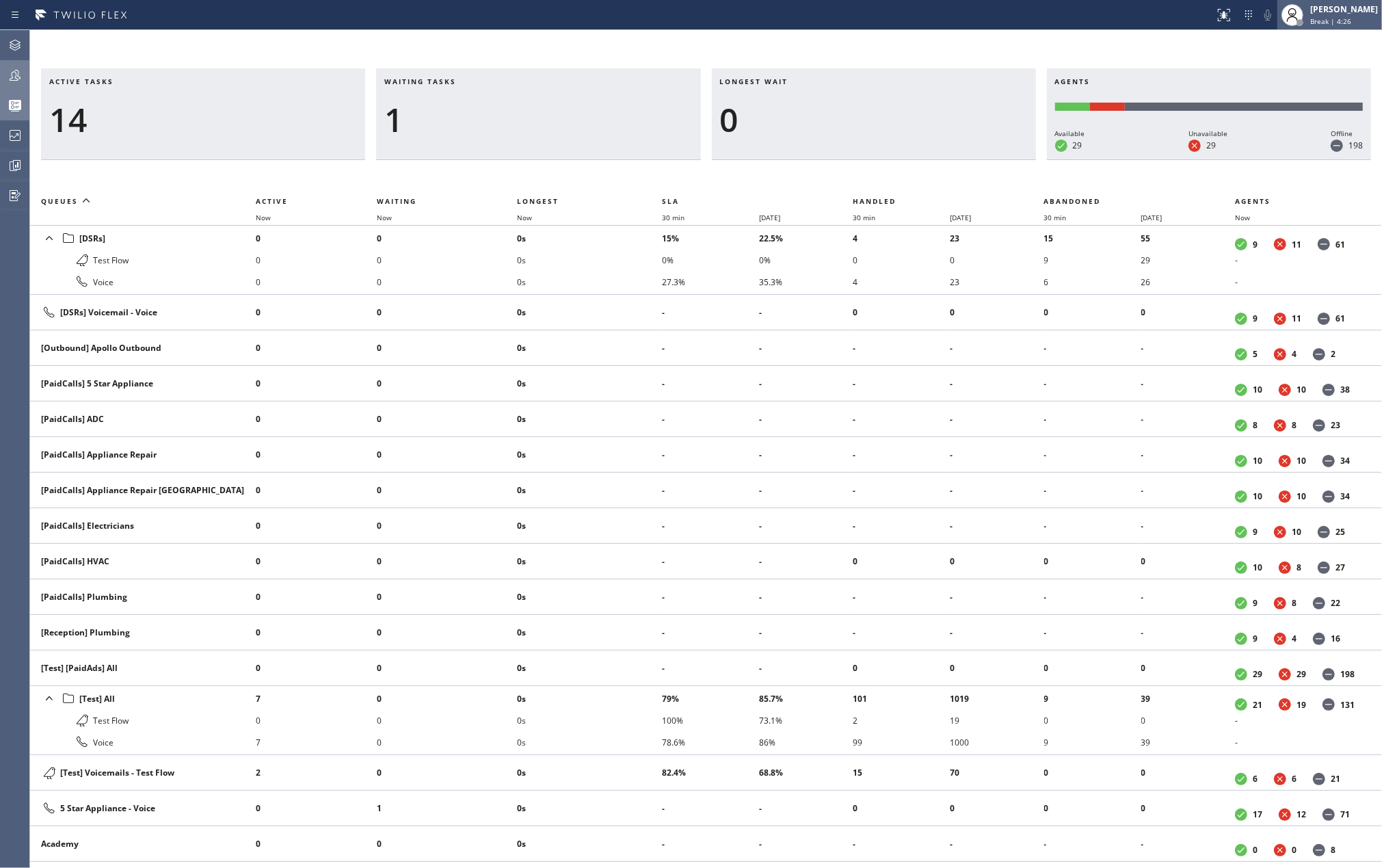
click at [1343, 20] on span "Break | 4:26" at bounding box center [1330, 21] width 41 height 9
click at [1294, 83] on button "Unavailable" at bounding box center [1314, 90] width 137 height 18
click at [579, 35] on div "Active tasks 14 Waiting tasks 1 Longest wait 0 Agents Available 29 Unavailable …" at bounding box center [706, 449] width 1352 height 837
click at [19, 168] on icon at bounding box center [15, 165] width 16 height 16
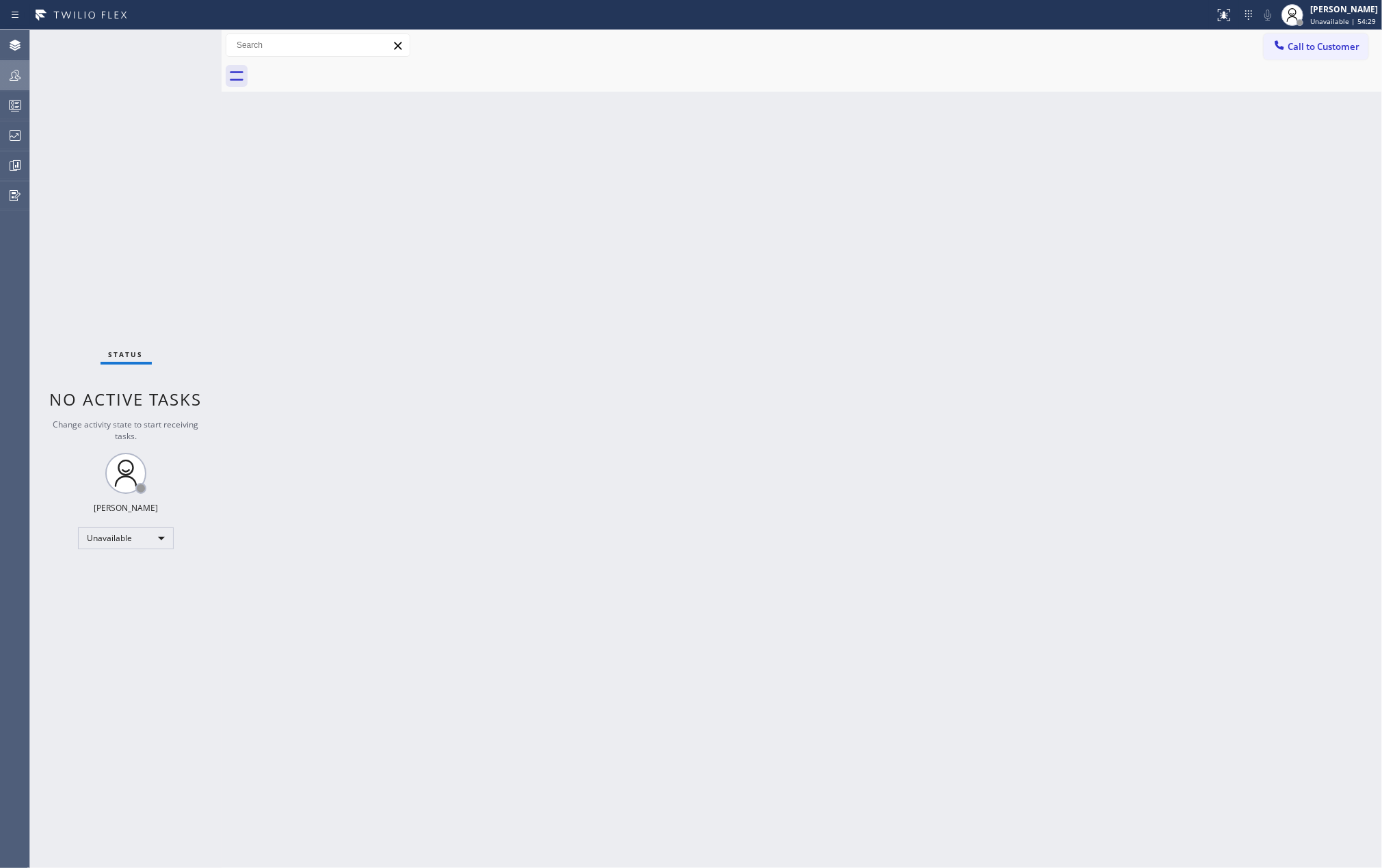
click at [11, 69] on icon at bounding box center [15, 75] width 16 height 16
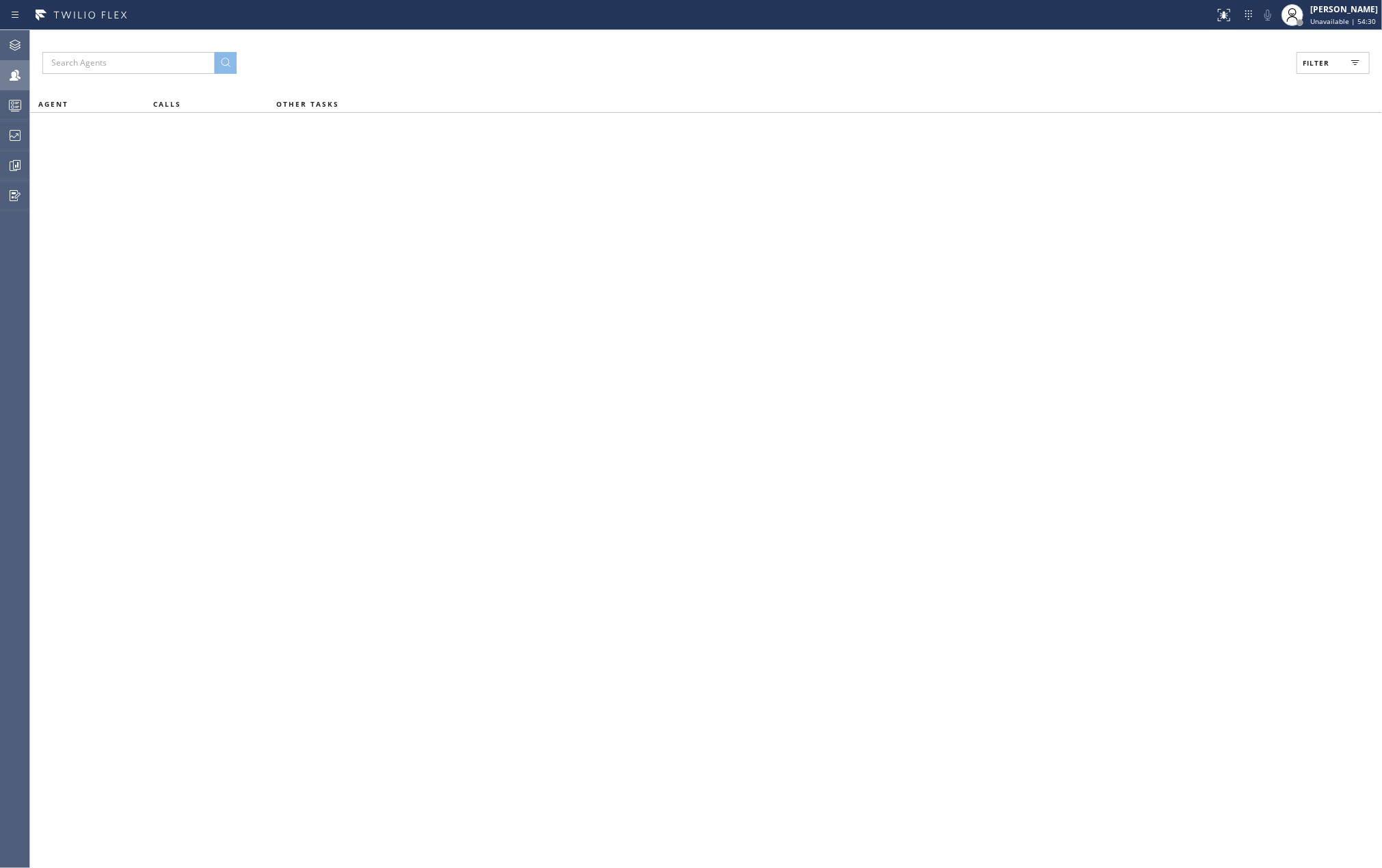
click at [1332, 63] on button "Filter" at bounding box center [1333, 63] width 73 height 22
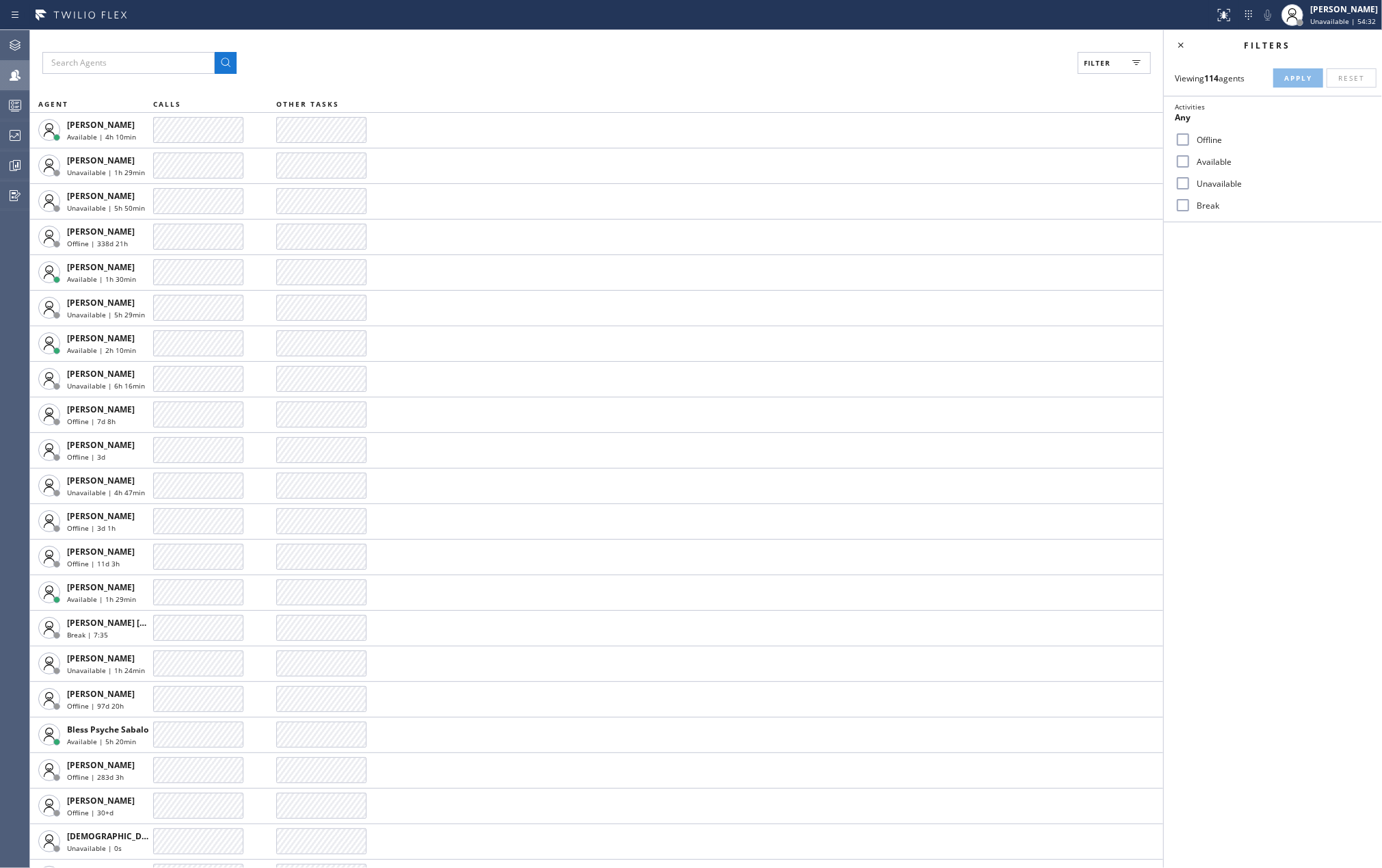
click at [1193, 159] on label "Available" at bounding box center [1281, 162] width 180 height 12
click at [1191, 159] on input "Available" at bounding box center [1183, 161] width 16 height 16
checkbox input "true"
click at [1181, 201] on input "Break" at bounding box center [1183, 205] width 16 height 16
checkbox input "true"
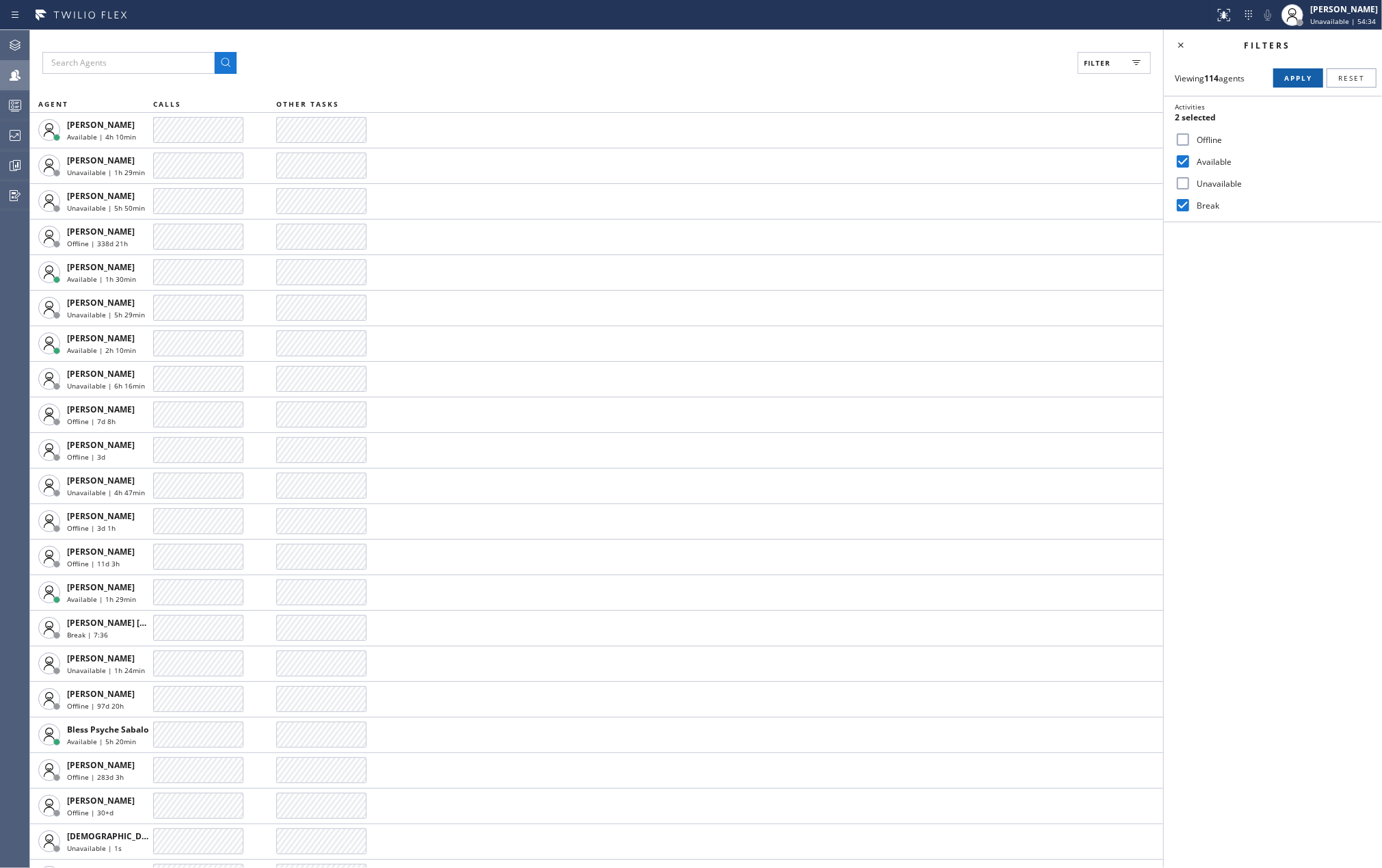
click at [1302, 71] on button "Apply" at bounding box center [1298, 78] width 50 height 19
